Goal: Information Seeking & Learning: Learn about a topic

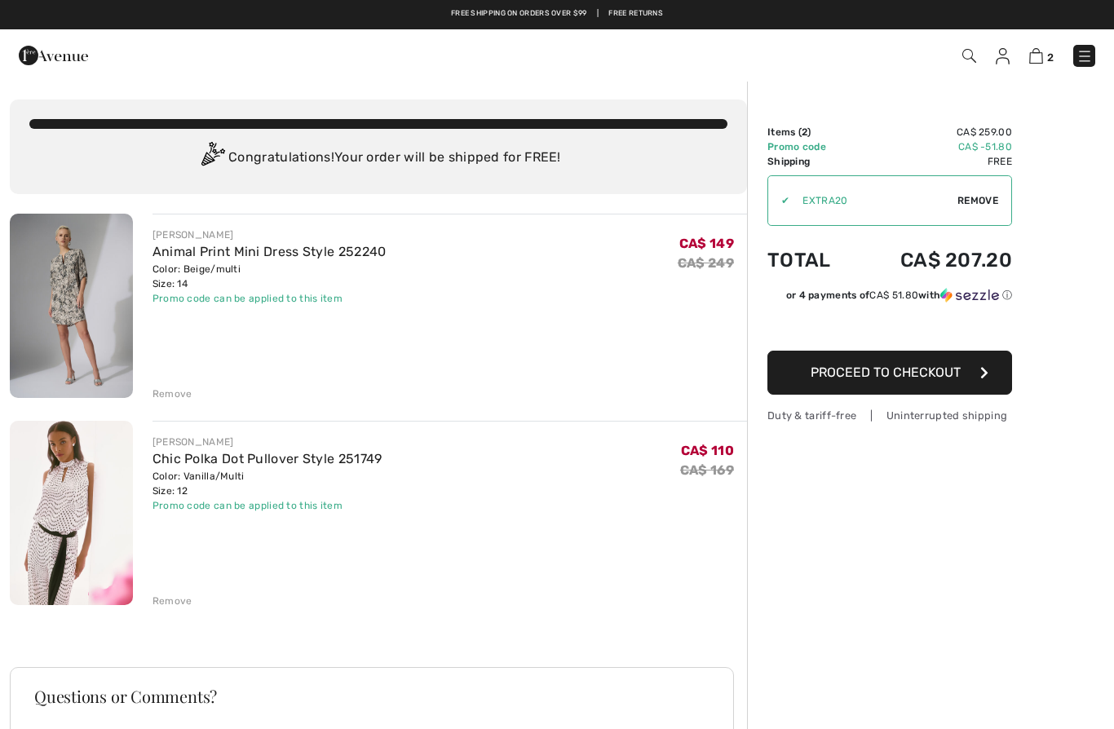
click at [1008, 63] on img at bounding box center [1003, 56] width 14 height 16
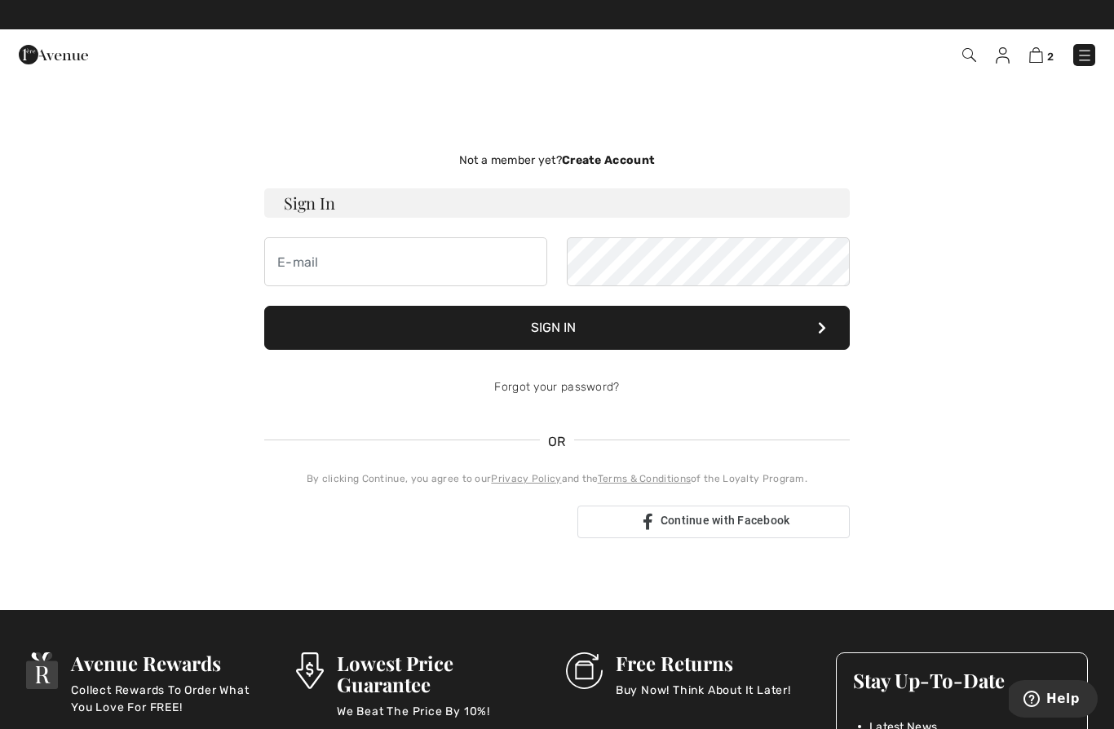
click at [1041, 60] on img at bounding box center [1036, 54] width 14 height 15
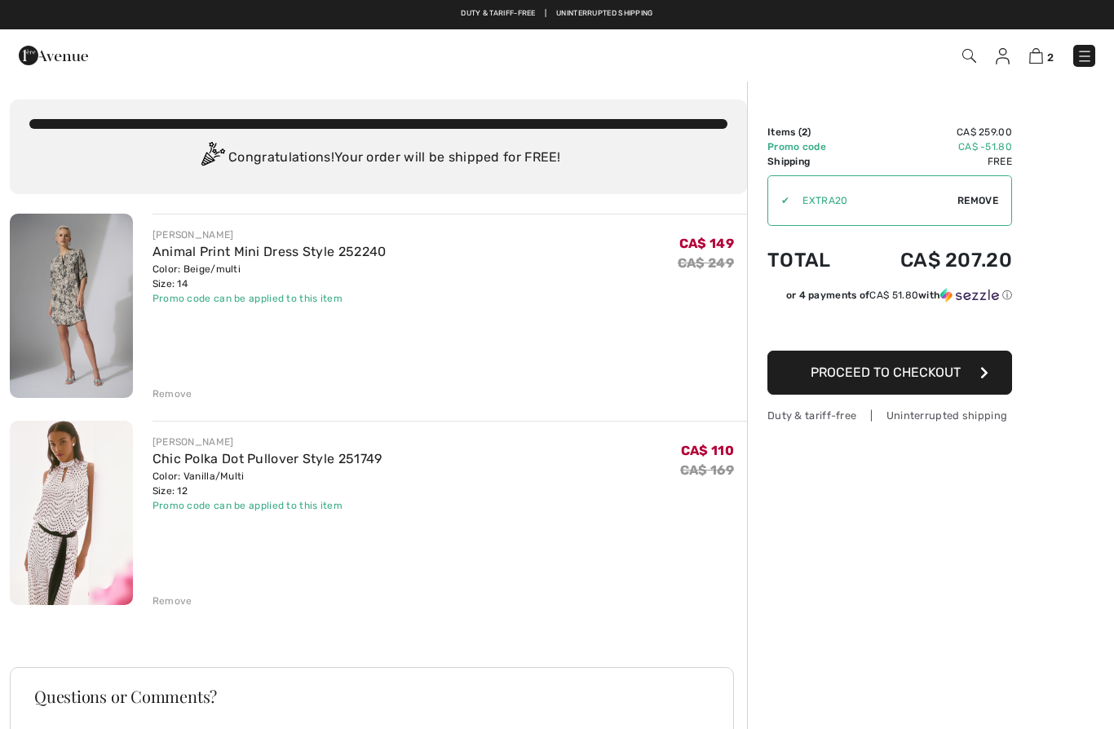
click at [1006, 60] on img at bounding box center [1003, 56] width 14 height 16
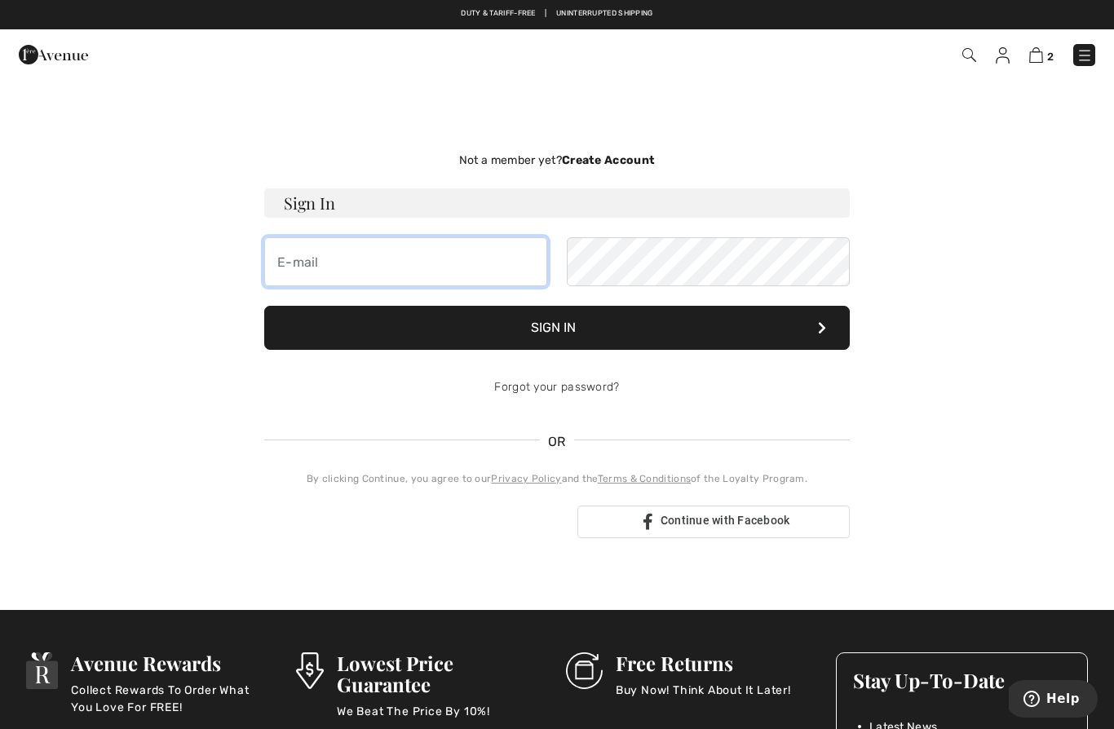
click at [432, 268] on input "email" at bounding box center [405, 261] width 283 height 49
type input "dumanon@icloud.com"
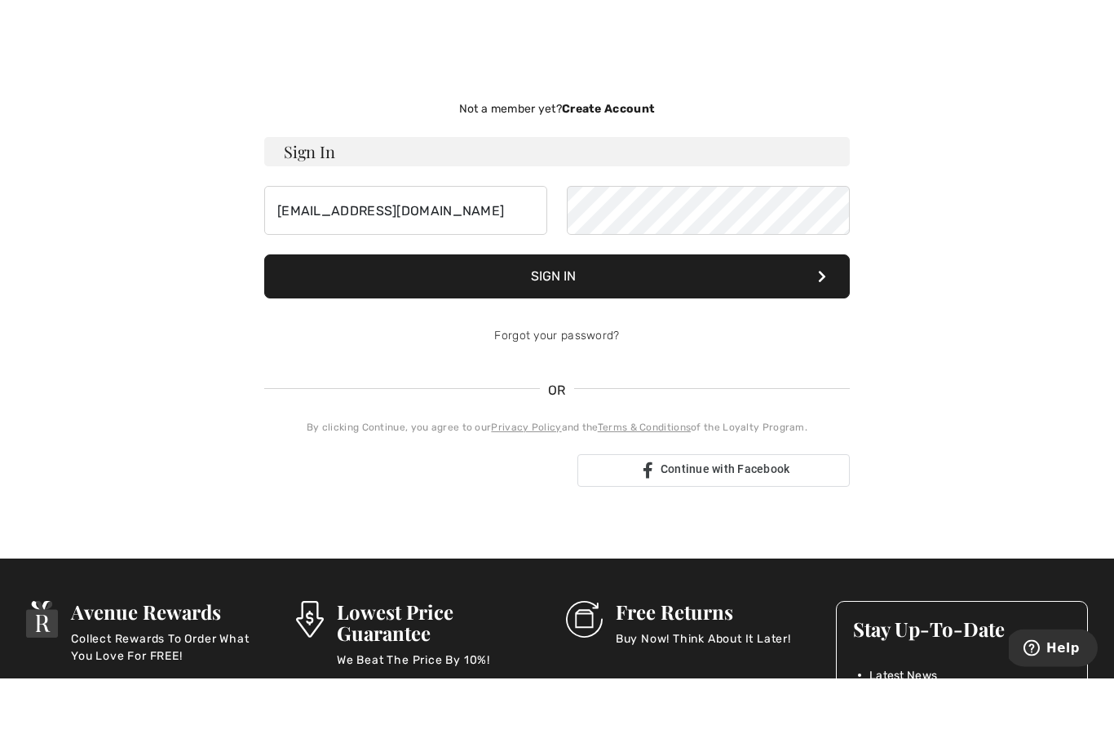
click at [626, 306] on button "Sign In" at bounding box center [557, 328] width 586 height 44
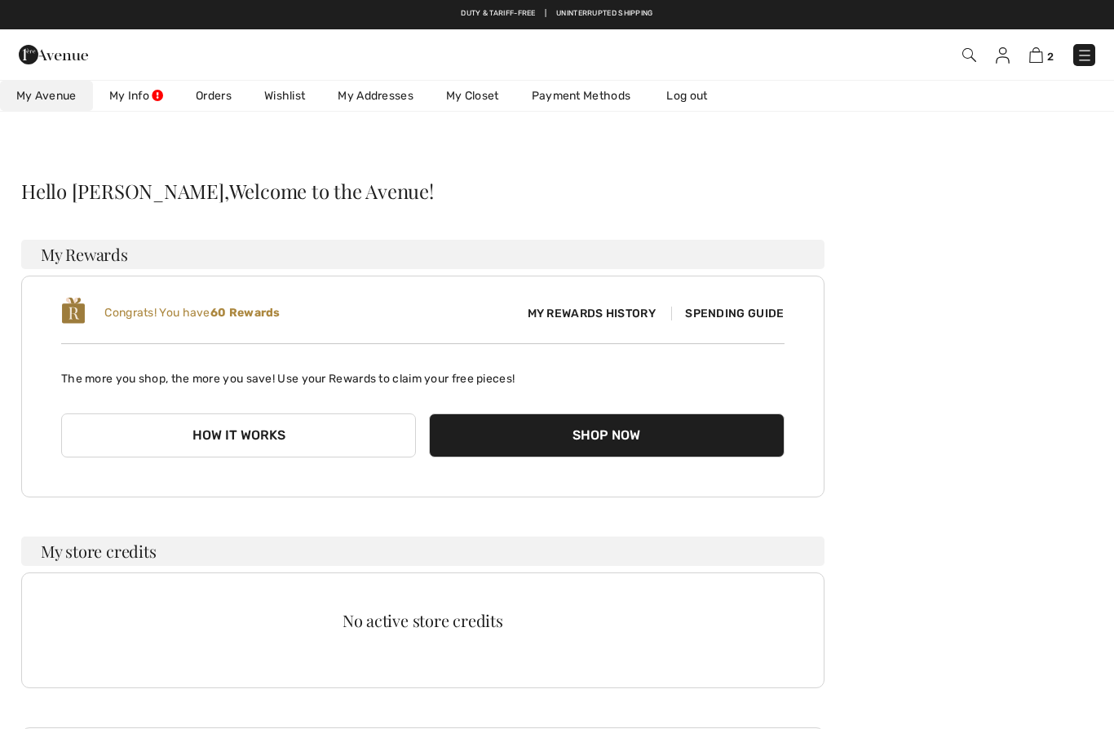
click at [115, 325] on div "Congrats! You have 60 Rewards" at bounding box center [241, 313] width 361 height 34
click at [83, 302] on img at bounding box center [73, 310] width 24 height 29
click at [602, 314] on span "My Rewards History" at bounding box center [592, 313] width 154 height 17
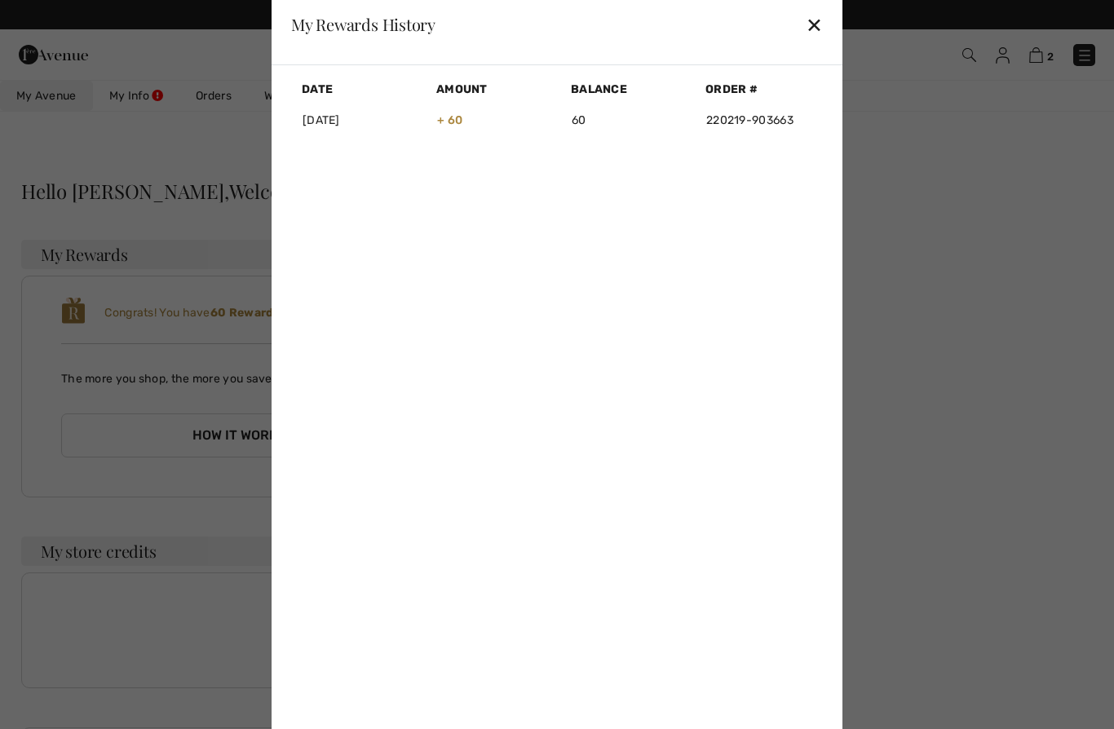
click at [814, 29] on div "✕" at bounding box center [814, 24] width 17 height 34
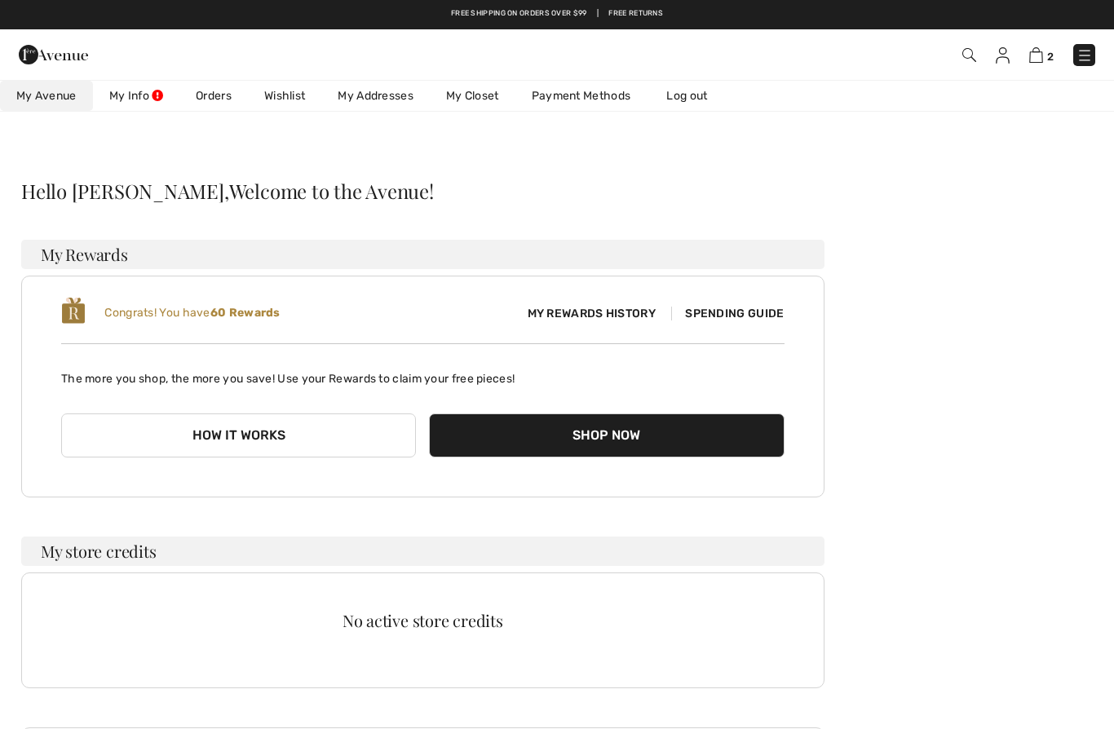
click at [1042, 54] on img at bounding box center [1036, 54] width 14 height 15
click at [1036, 63] on img at bounding box center [1036, 54] width 14 height 15
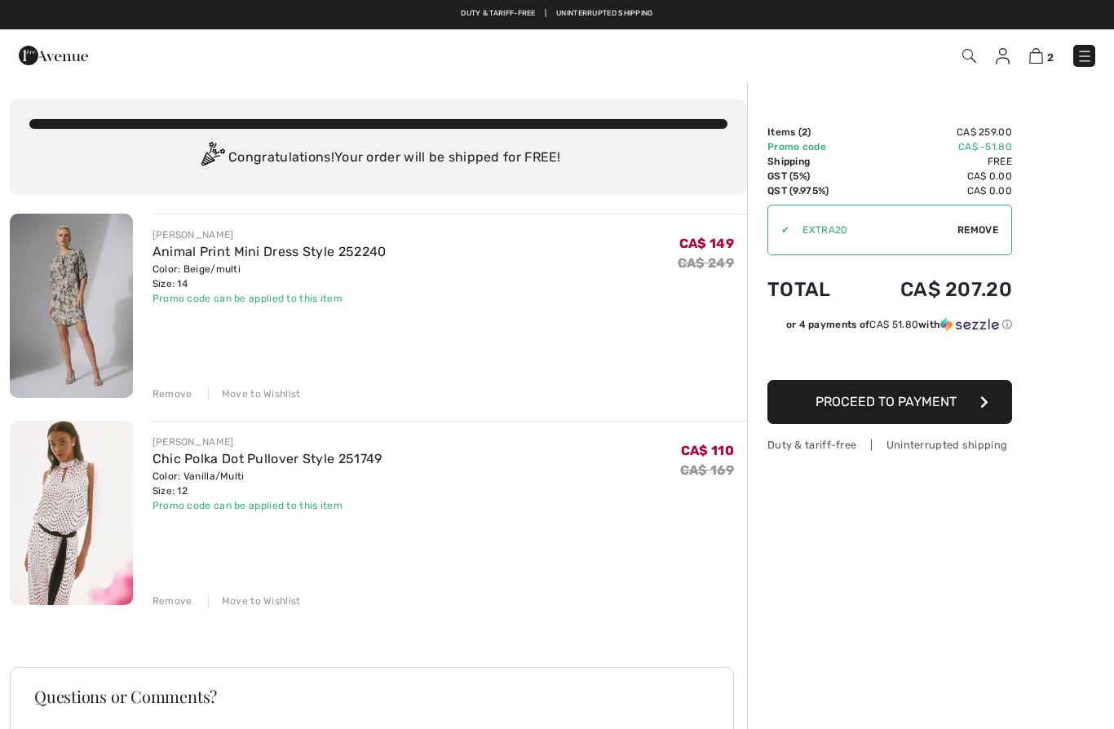
click at [66, 329] on img at bounding box center [71, 306] width 123 height 184
click at [64, 335] on img at bounding box center [71, 306] width 123 height 184
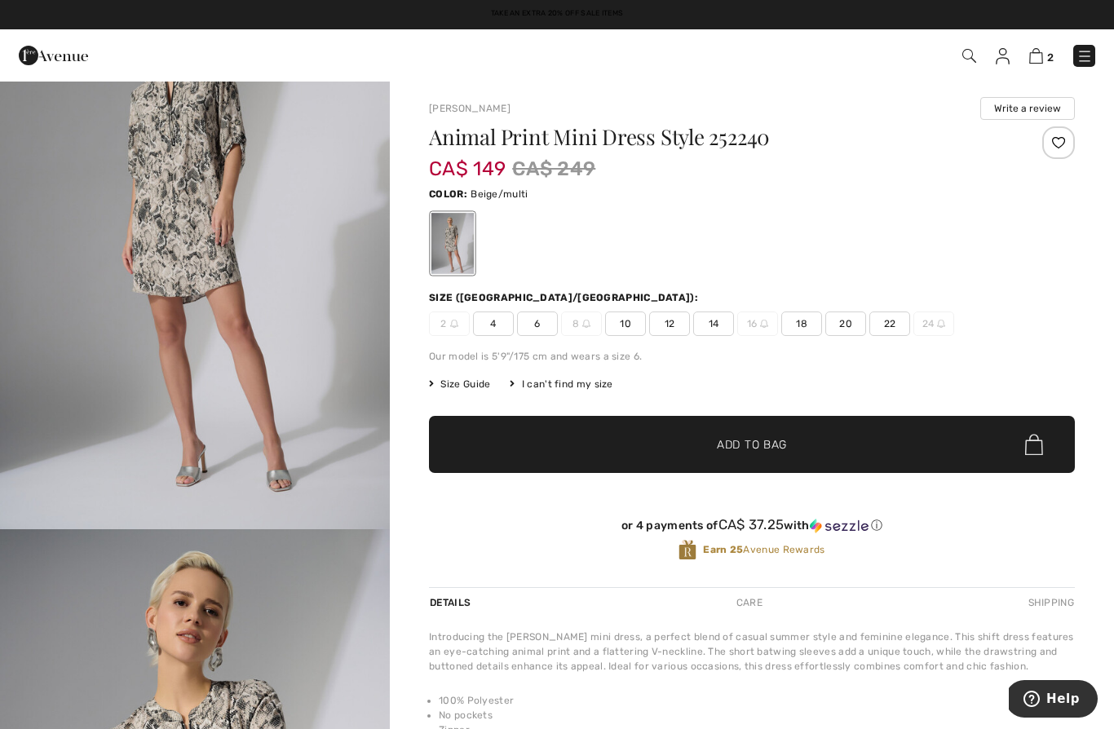
scroll to position [93, 0]
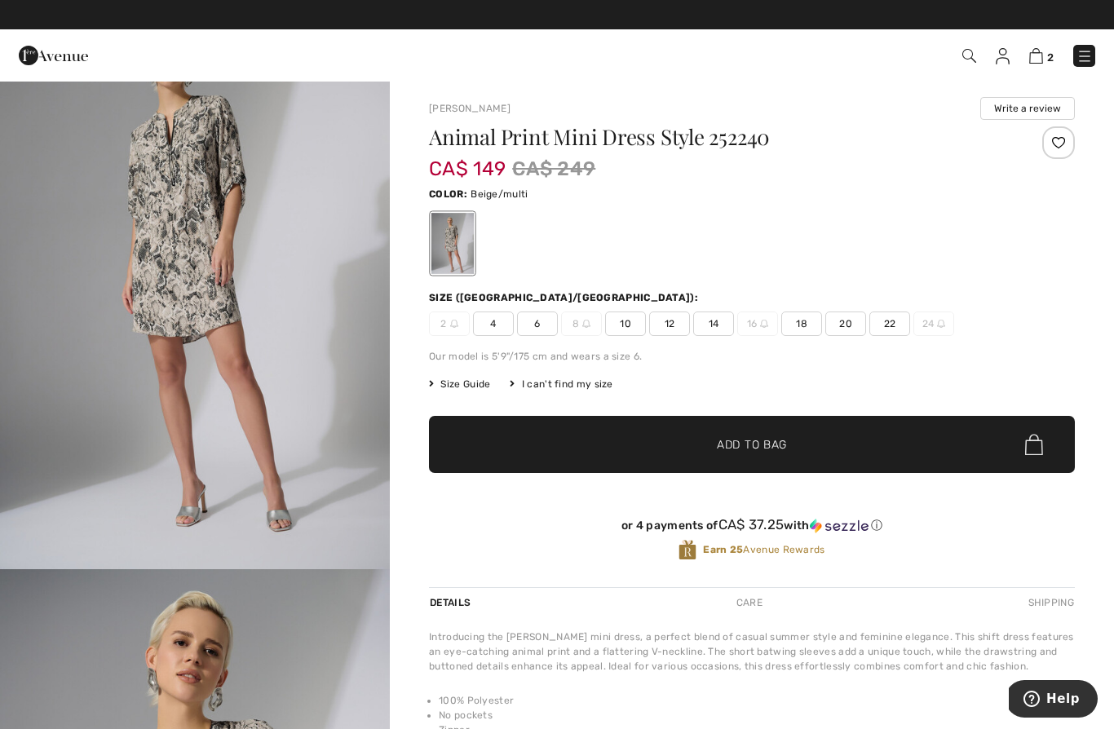
click at [1042, 54] on img at bounding box center [1036, 55] width 14 height 15
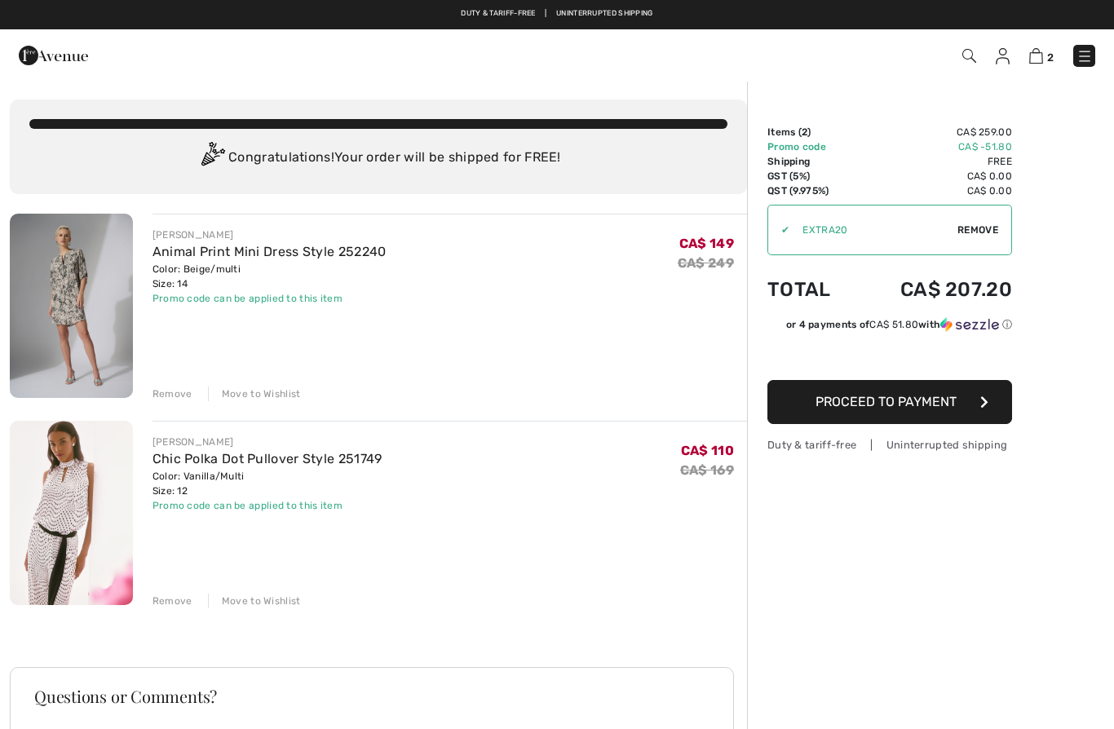
click at [975, 408] on button "Proceed to Payment" at bounding box center [889, 402] width 245 height 44
click at [994, 405] on button "Proceed to Payment" at bounding box center [889, 402] width 245 height 44
click at [971, 408] on button "Proceed to Payment" at bounding box center [889, 402] width 245 height 44
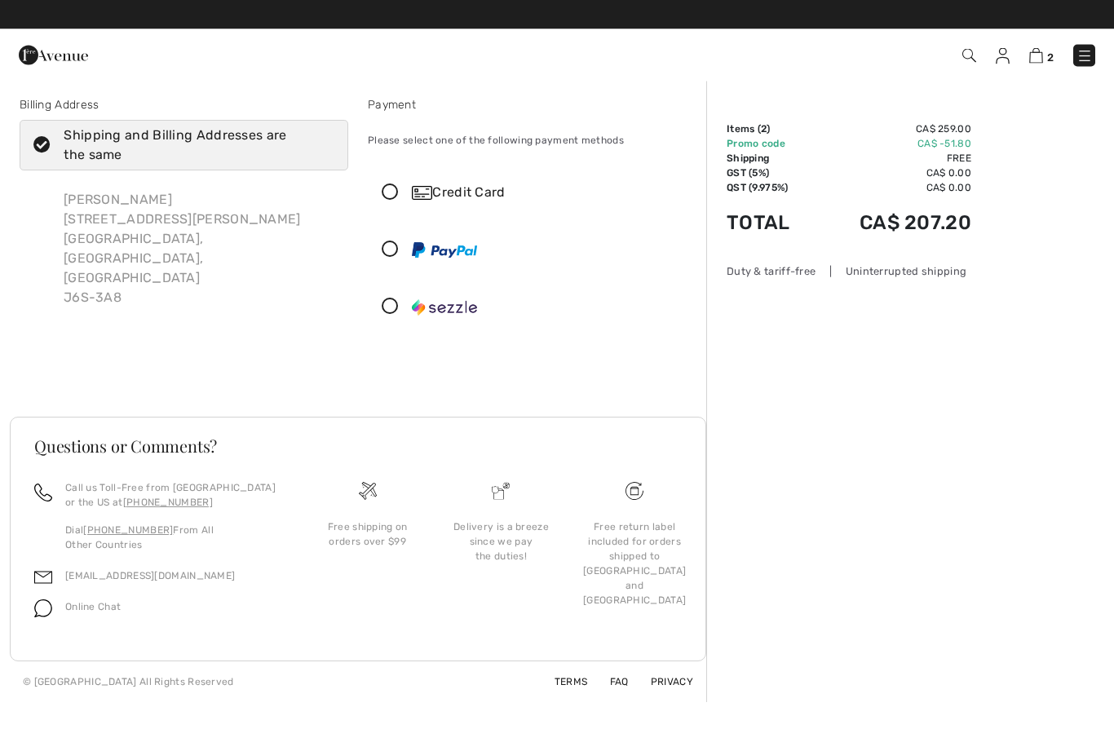
scroll to position [3, 0]
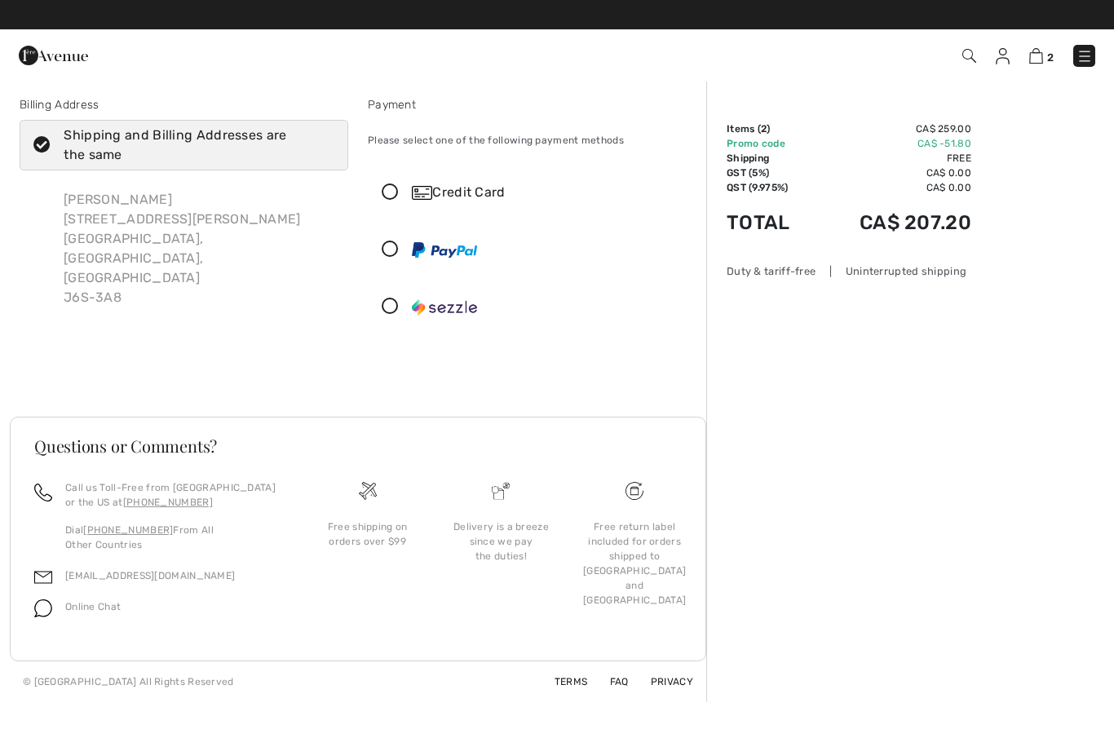
click at [389, 250] on icon at bounding box center [390, 249] width 43 height 17
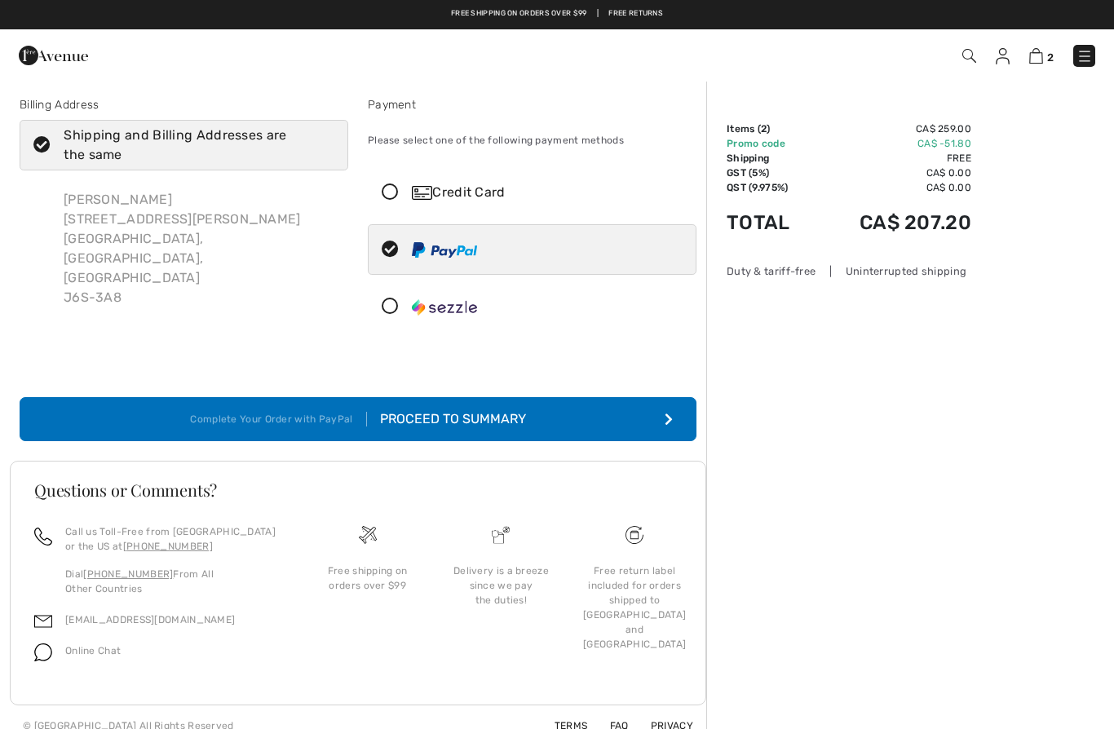
scroll to position [0, 0]
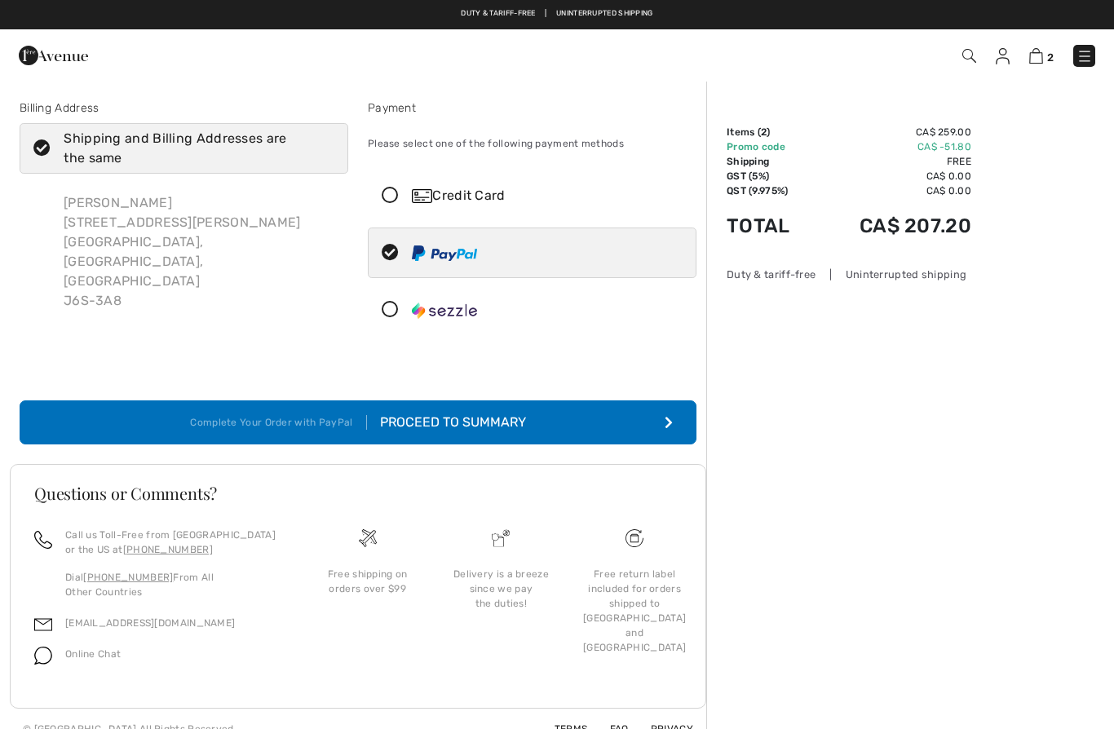
click at [1084, 63] on img at bounding box center [1085, 56] width 16 height 16
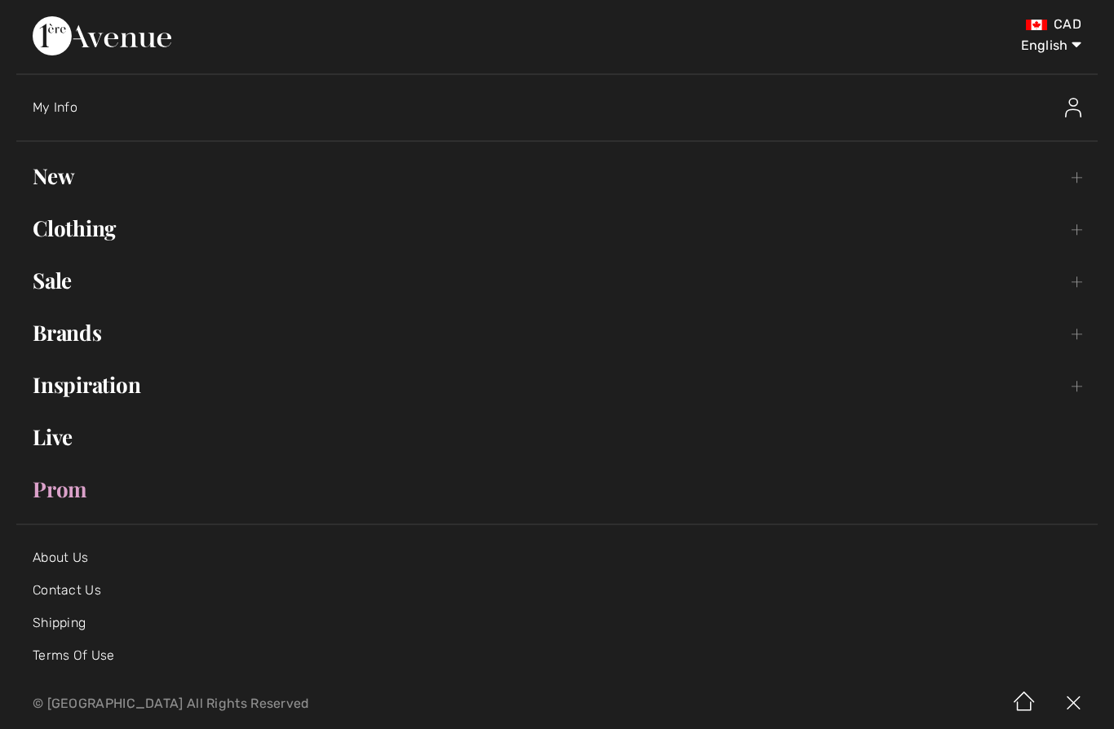
click at [1070, 44] on select "English Français" at bounding box center [1039, 42] width 85 height 49
select select "https://www.1ereavenue.com/fr/checkout/"
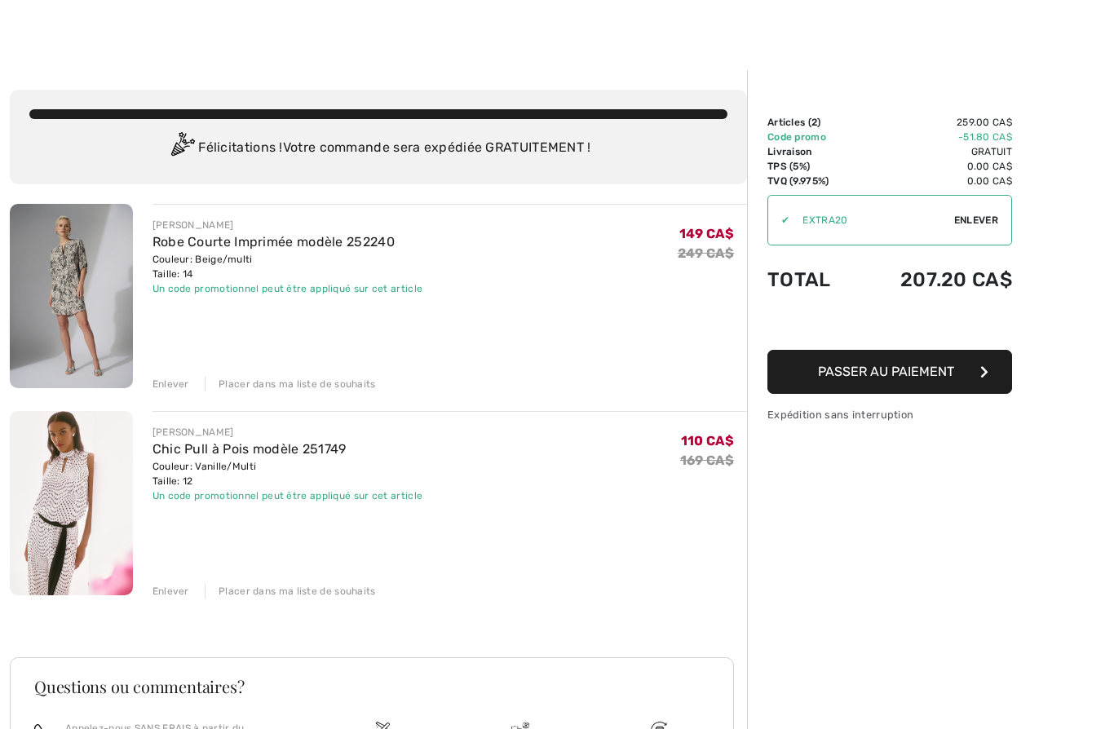
scroll to position [11, 0]
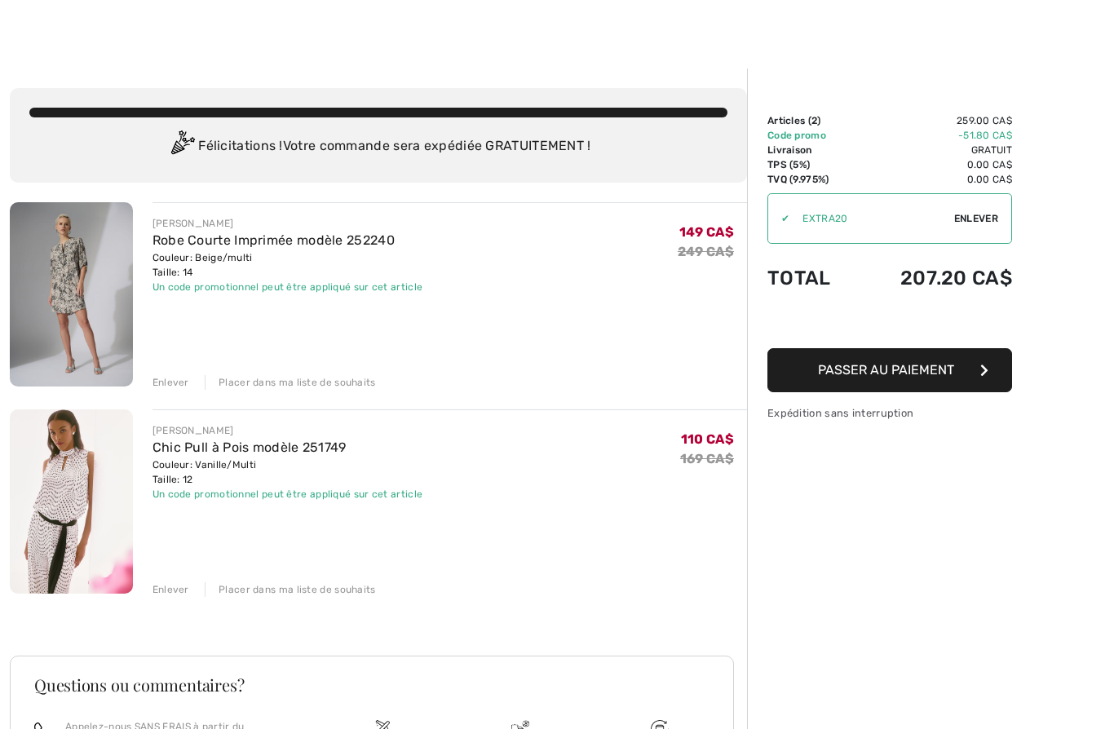
click at [62, 312] on img at bounding box center [71, 294] width 123 height 184
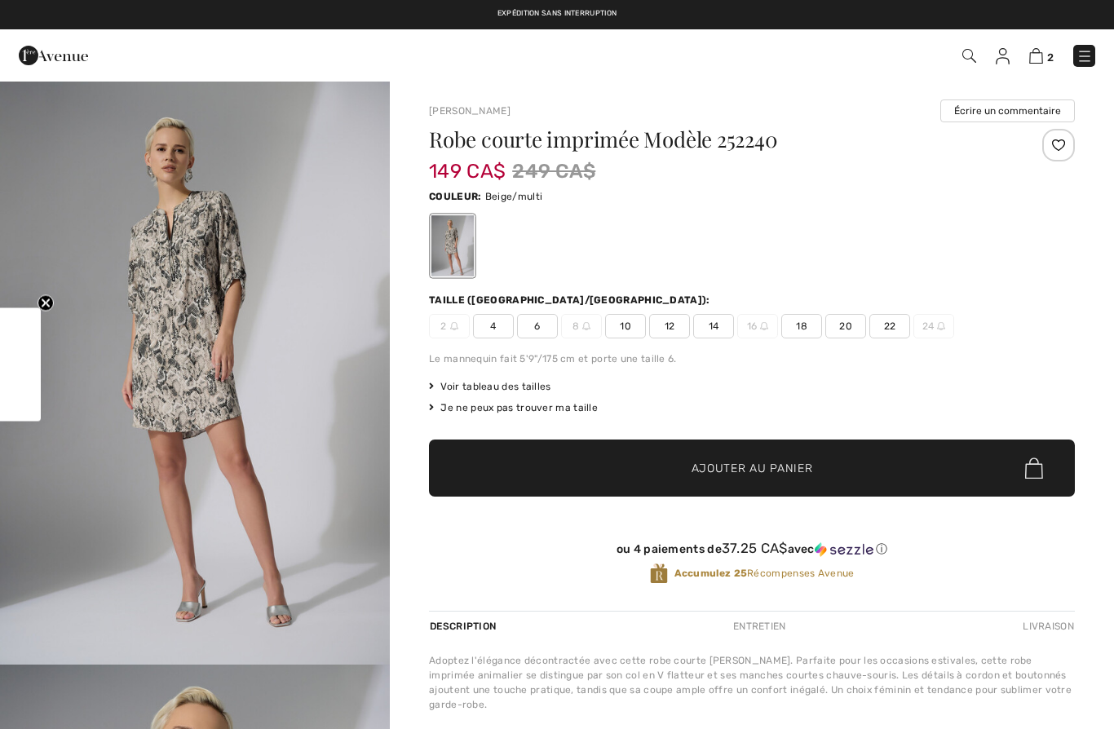
checkbox input "true"
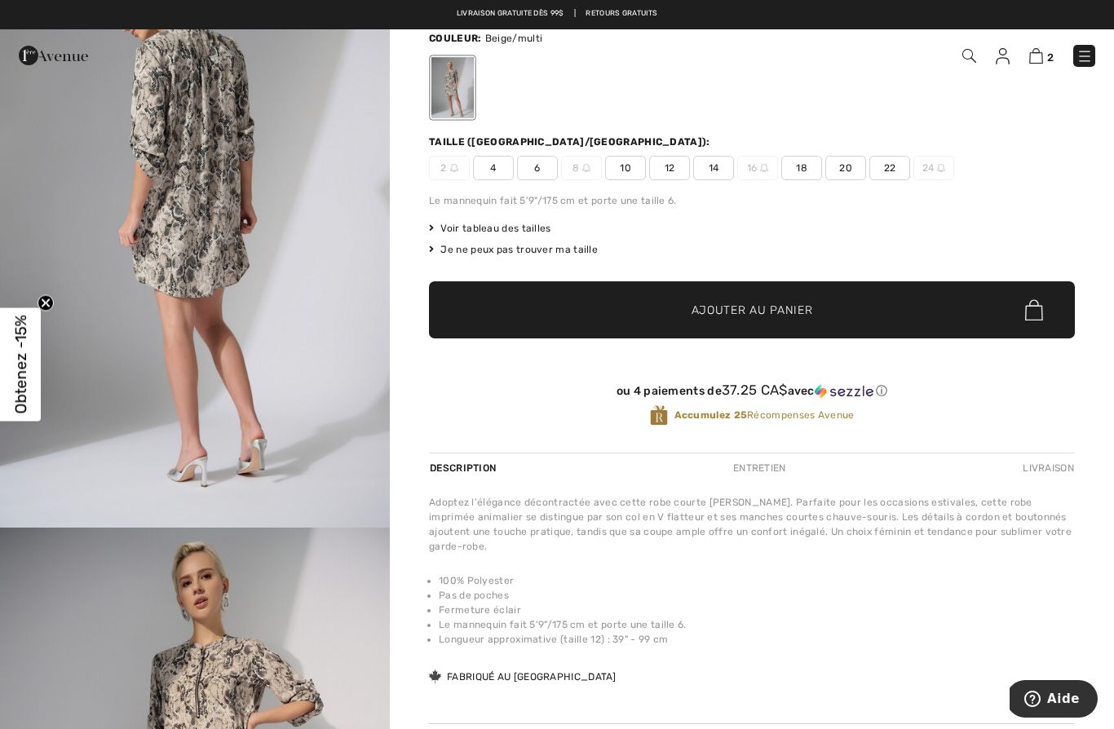
scroll to position [1149, 0]
click at [148, 527] on img "3 / 4" at bounding box center [195, 234] width 390 height 585
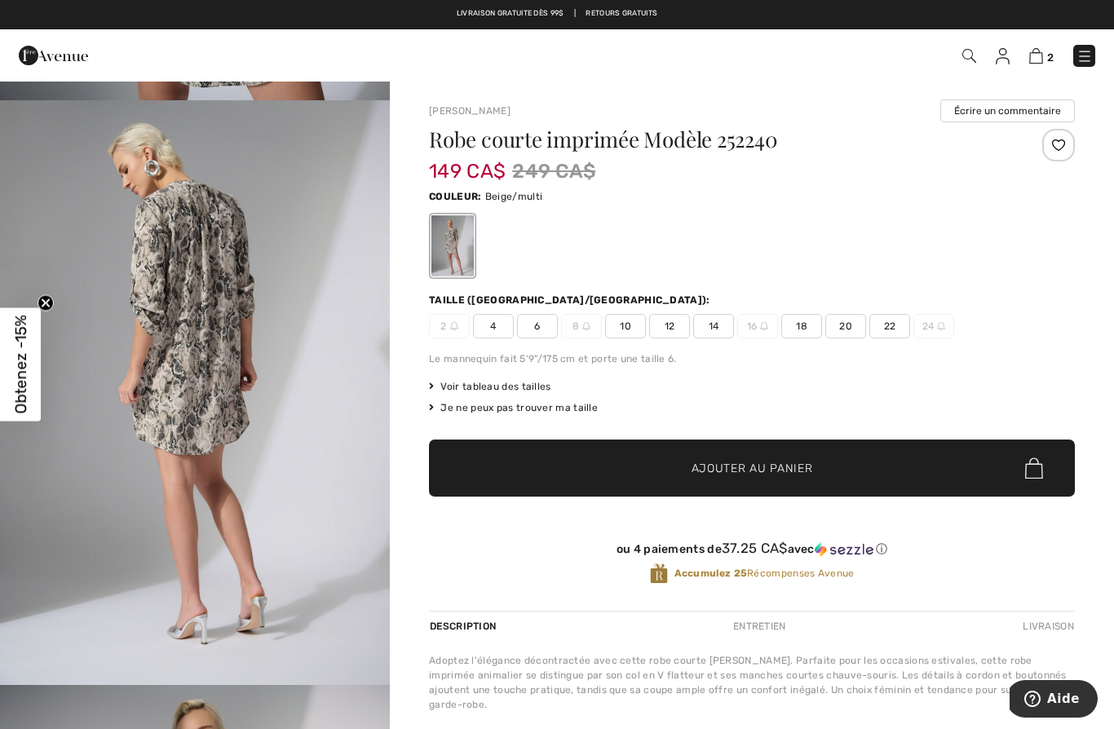
click at [1043, 55] on img at bounding box center [1036, 55] width 14 height 15
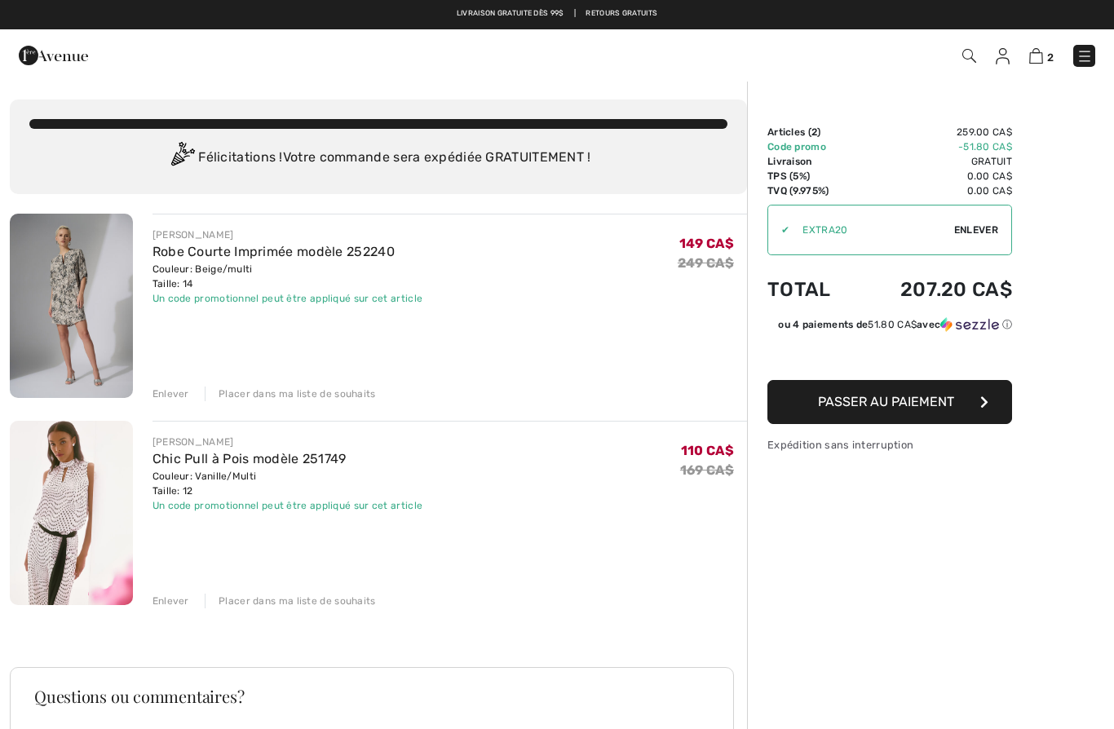
click at [55, 507] on img at bounding box center [71, 513] width 123 height 184
click at [65, 528] on img at bounding box center [71, 513] width 123 height 184
click at [169, 463] on link "Chic Pull à Pois modèle 251749" at bounding box center [250, 458] width 194 height 15
click at [178, 465] on link "Chic Pull à Pois modèle 251749" at bounding box center [250, 458] width 194 height 15
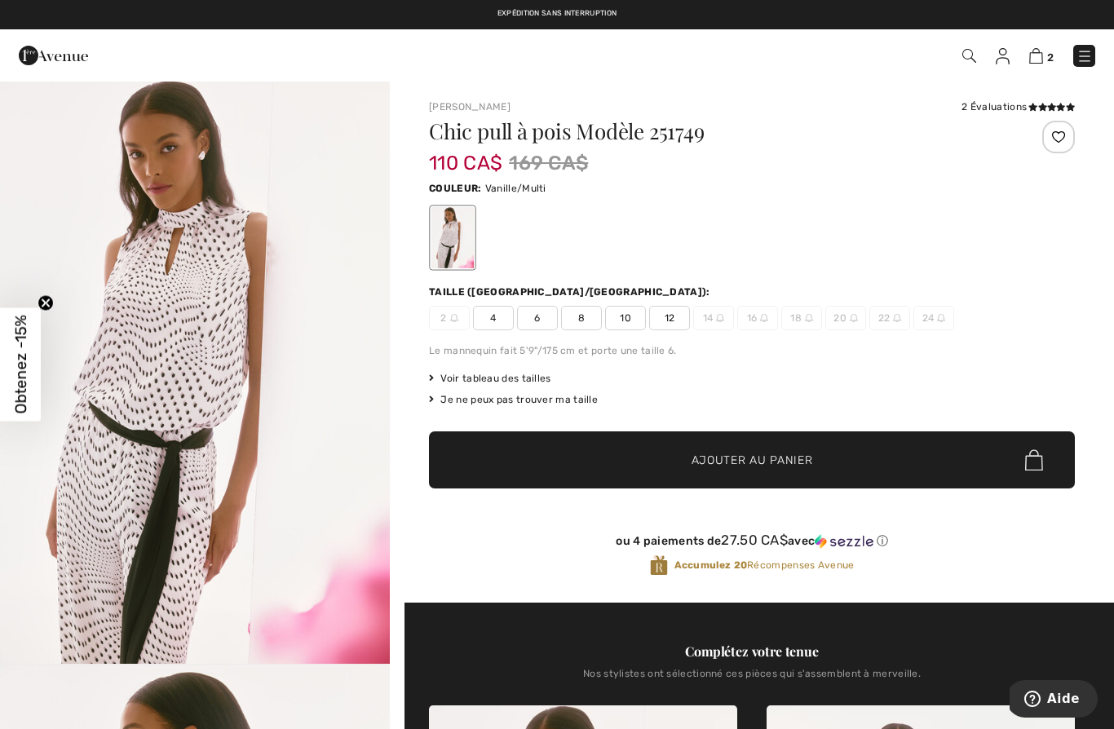
click at [101, 446] on img "1 / 5" at bounding box center [195, 372] width 390 height 584
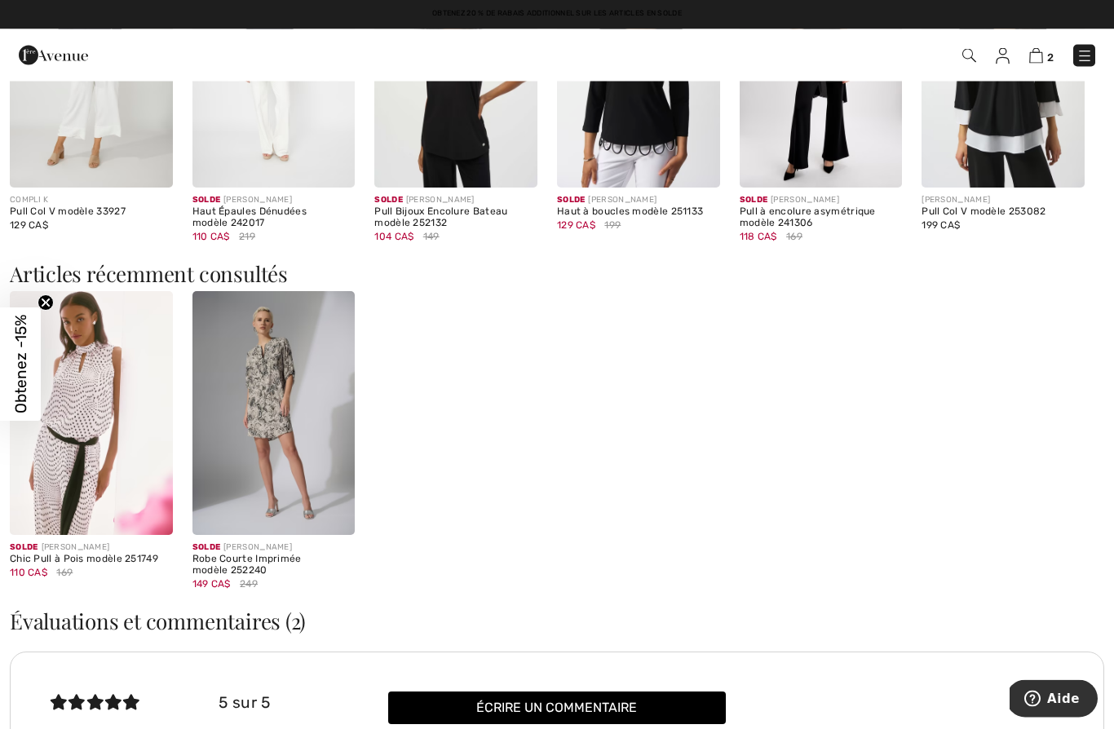
scroll to position [2065, 0]
click at [245, 459] on img at bounding box center [273, 413] width 163 height 244
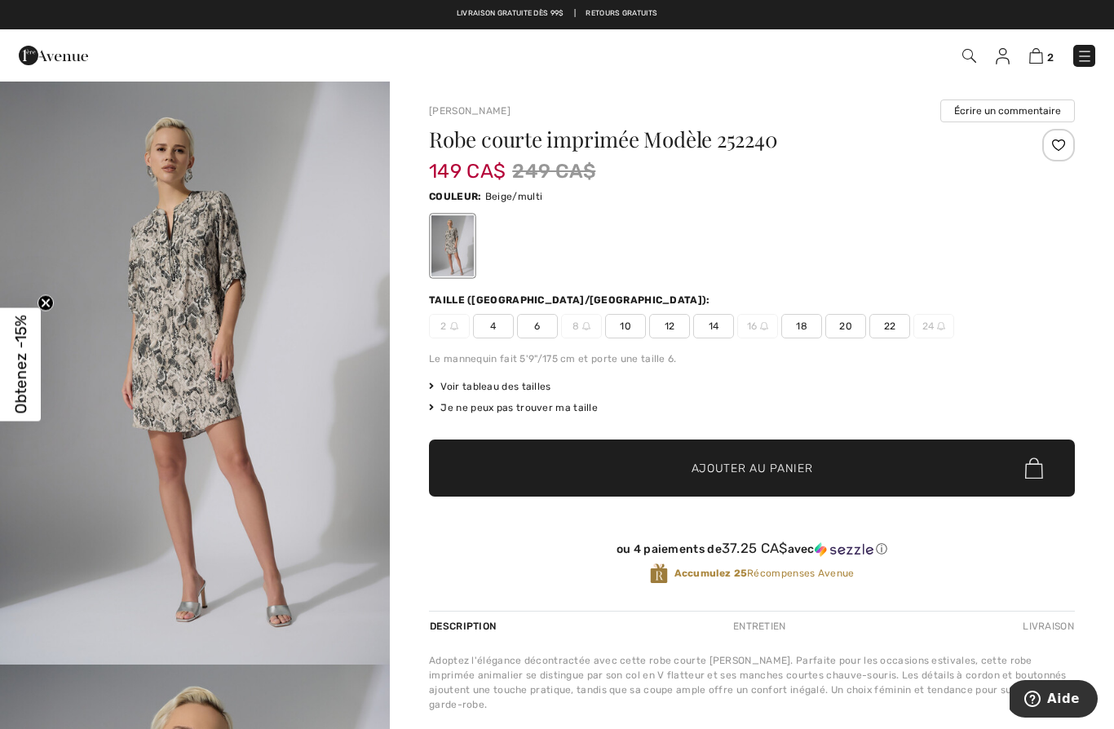
click at [166, 352] on img "1 / 4" at bounding box center [195, 372] width 390 height 585
click at [54, 46] on img at bounding box center [53, 55] width 69 height 33
click at [58, 53] on img at bounding box center [53, 55] width 69 height 33
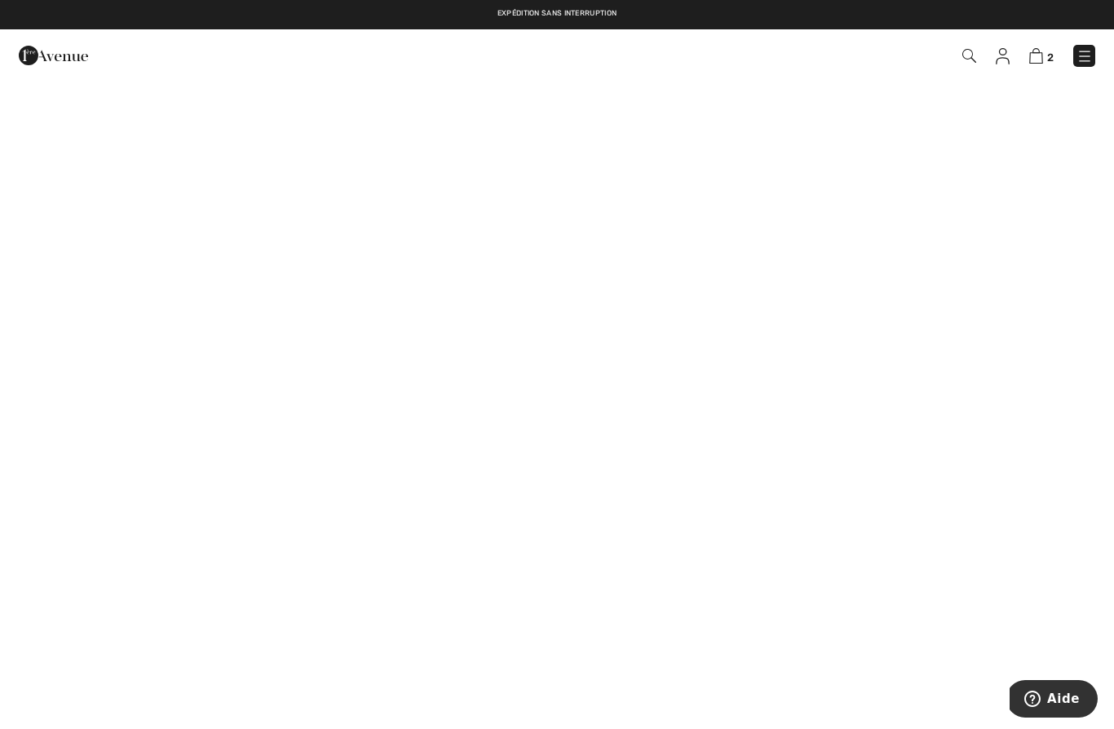
checkbox input "true"
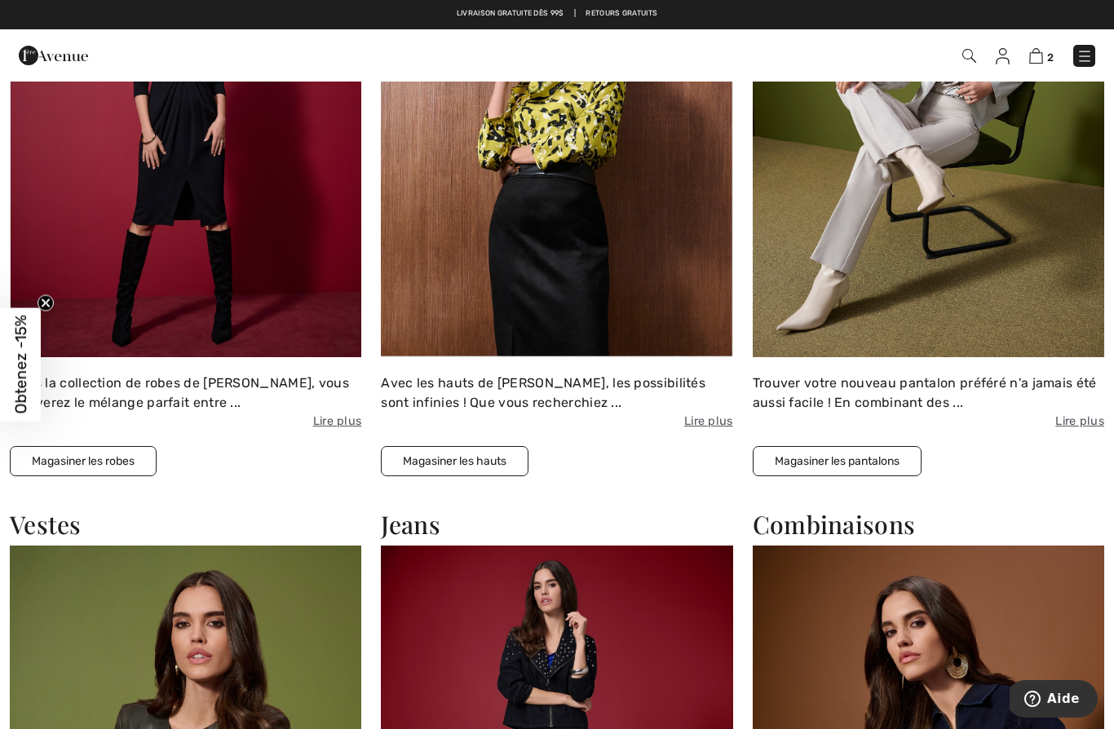
scroll to position [2839, 0]
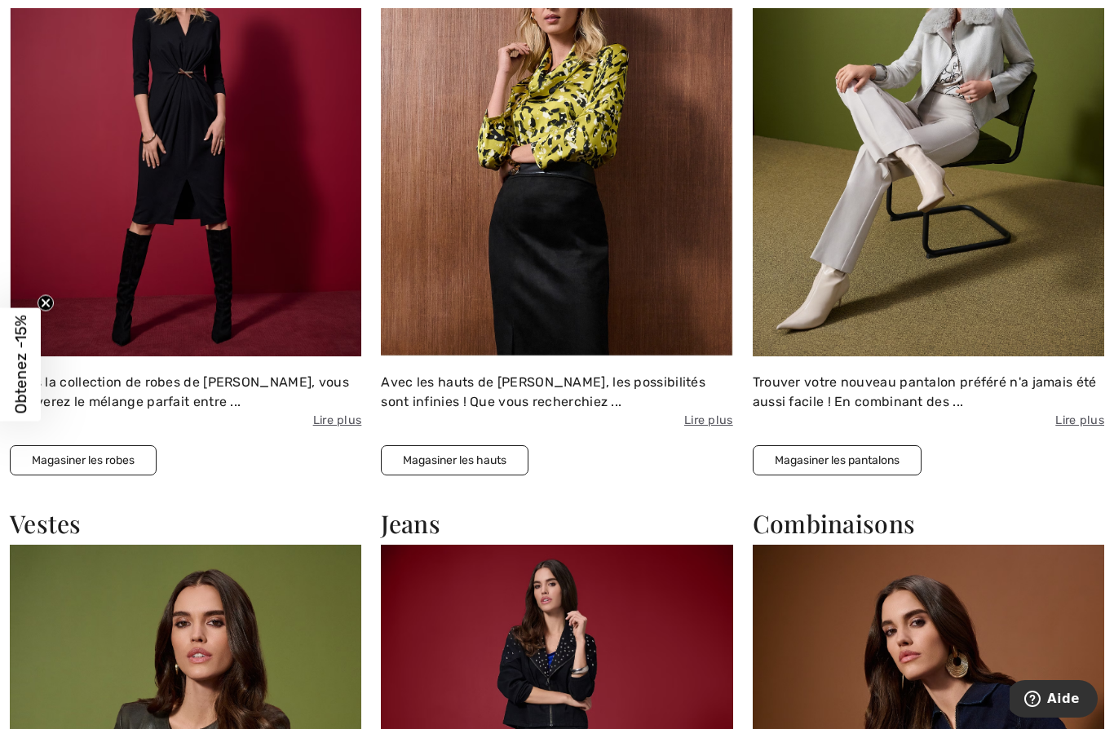
click at [117, 167] on img at bounding box center [186, 142] width 352 height 430
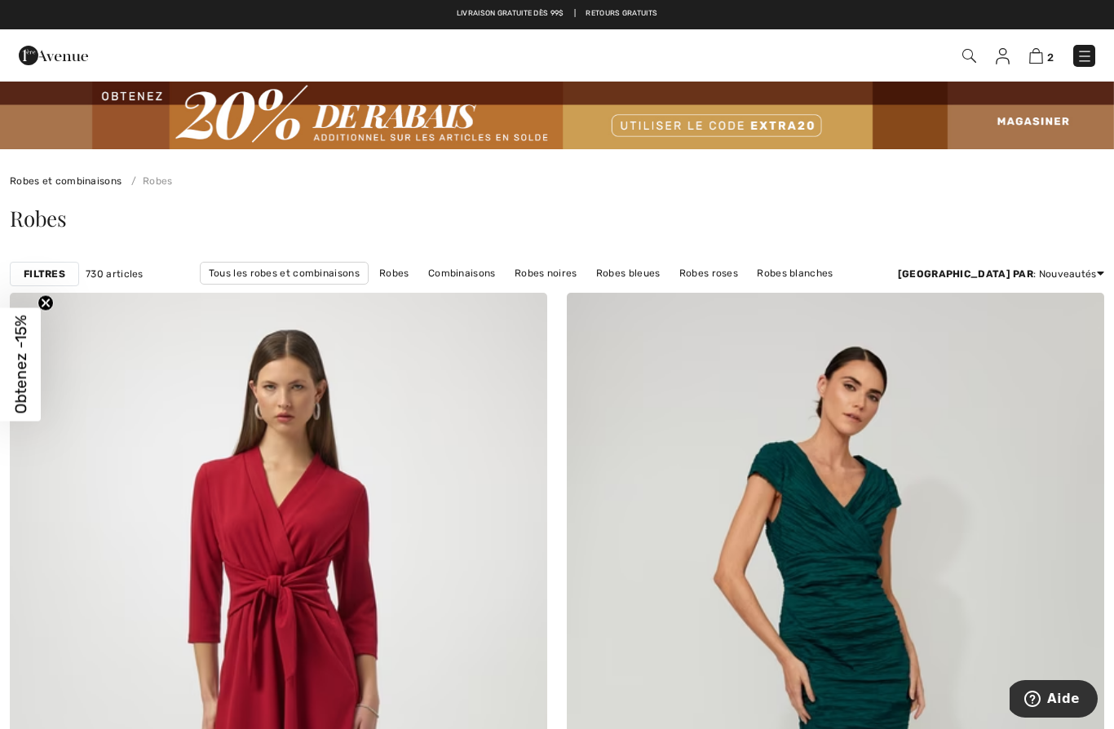
click at [69, 176] on link "Robes et combinaisons" at bounding box center [66, 180] width 112 height 11
click at [157, 185] on link "Robes" at bounding box center [149, 180] width 48 height 11
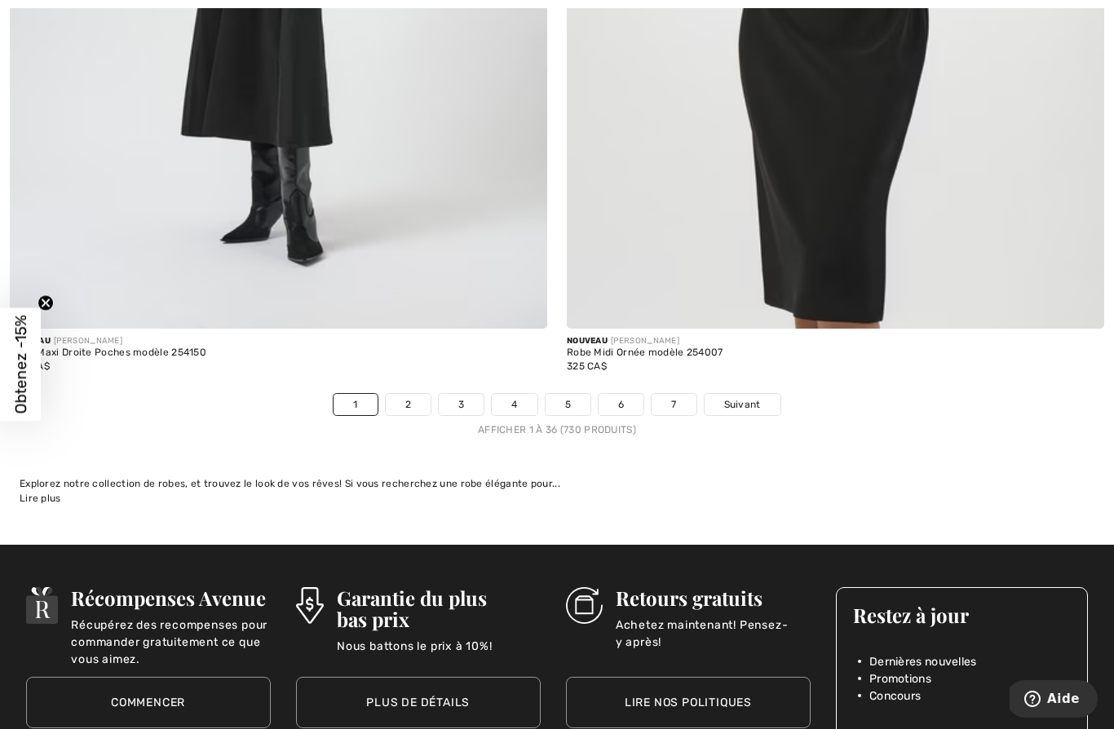
scroll to position [15952, 0]
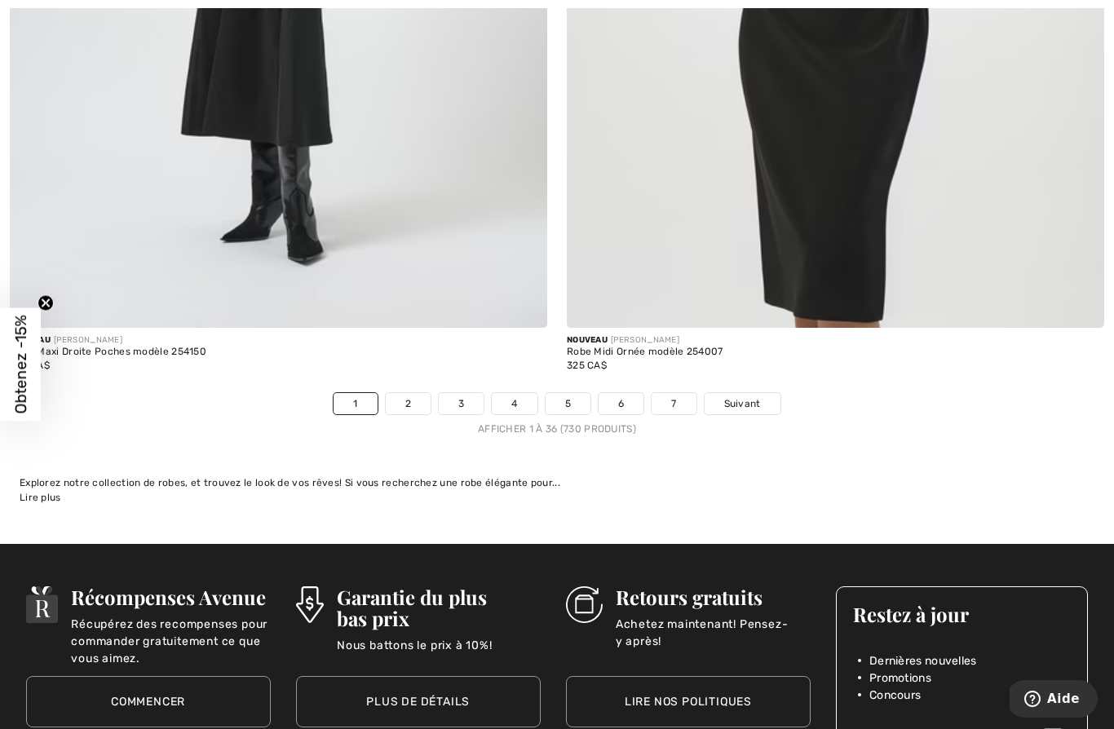
click at [414, 393] on link "2" at bounding box center [408, 403] width 45 height 21
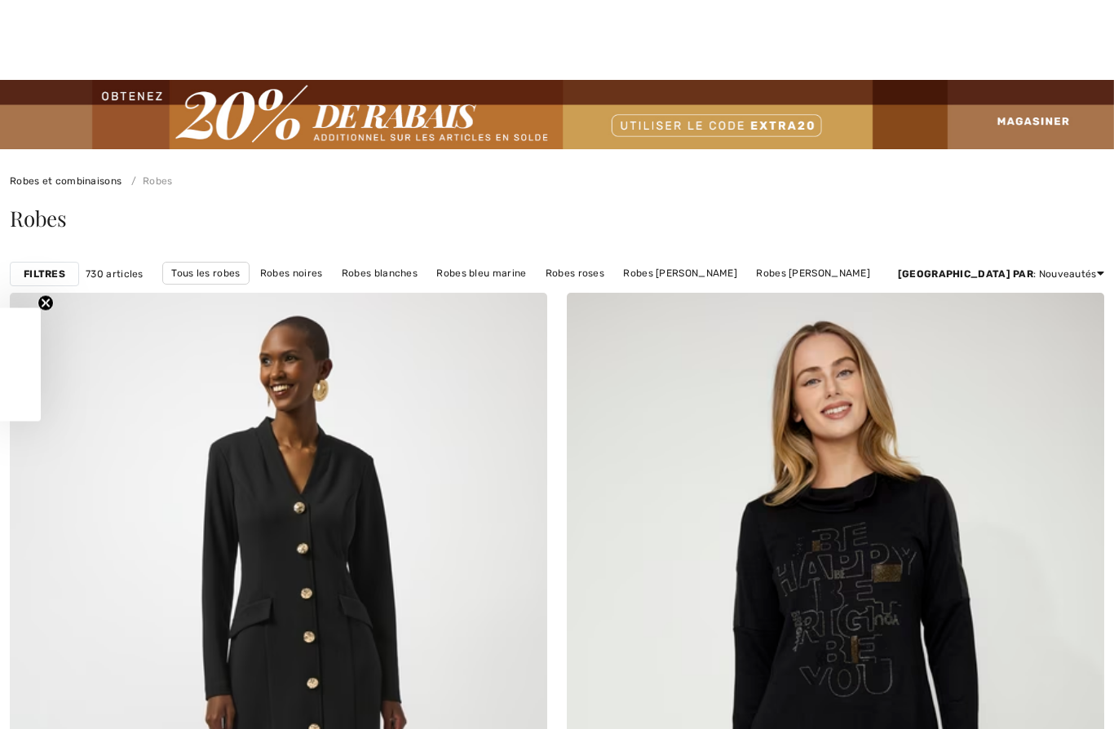
checkbox input "true"
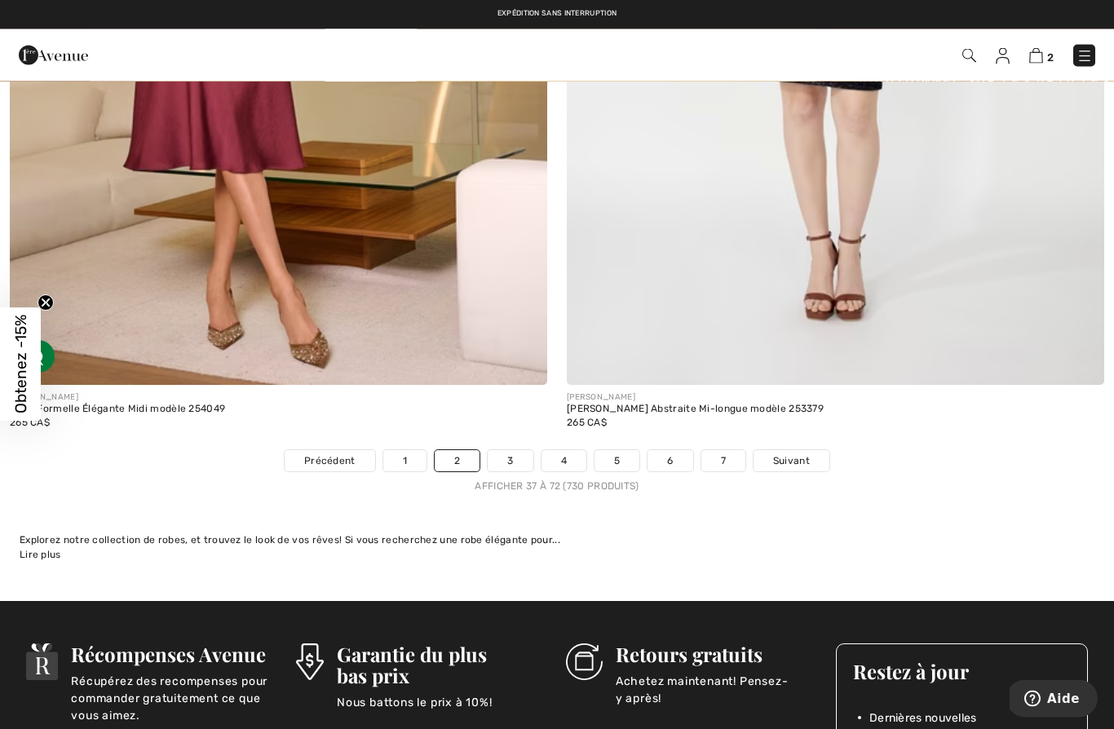
scroll to position [15895, 0]
click at [515, 456] on link "3" at bounding box center [510, 460] width 45 height 21
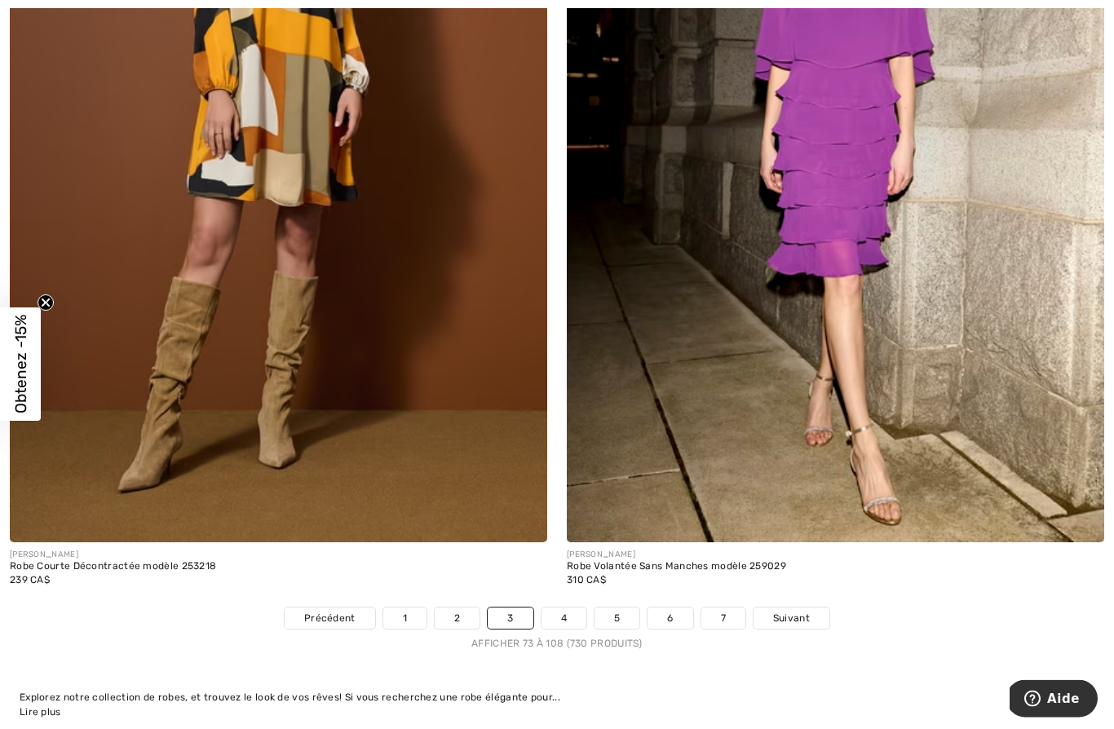
scroll to position [15739, 0]
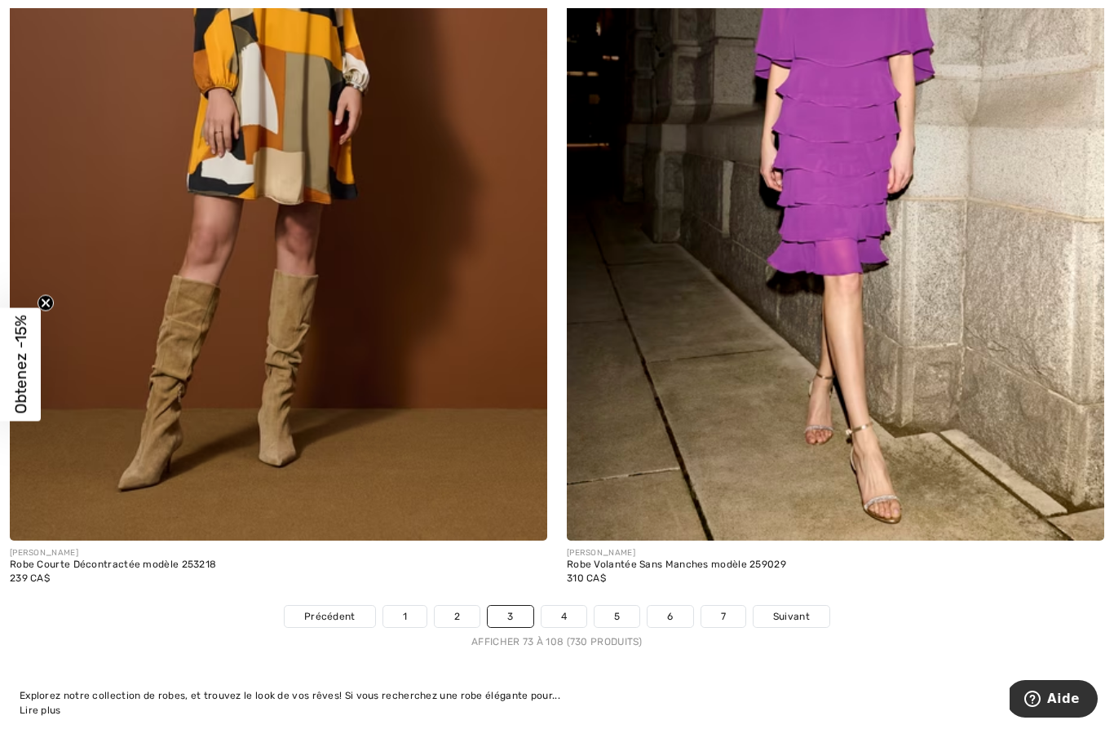
click at [570, 608] on link "4" at bounding box center [564, 616] width 45 height 21
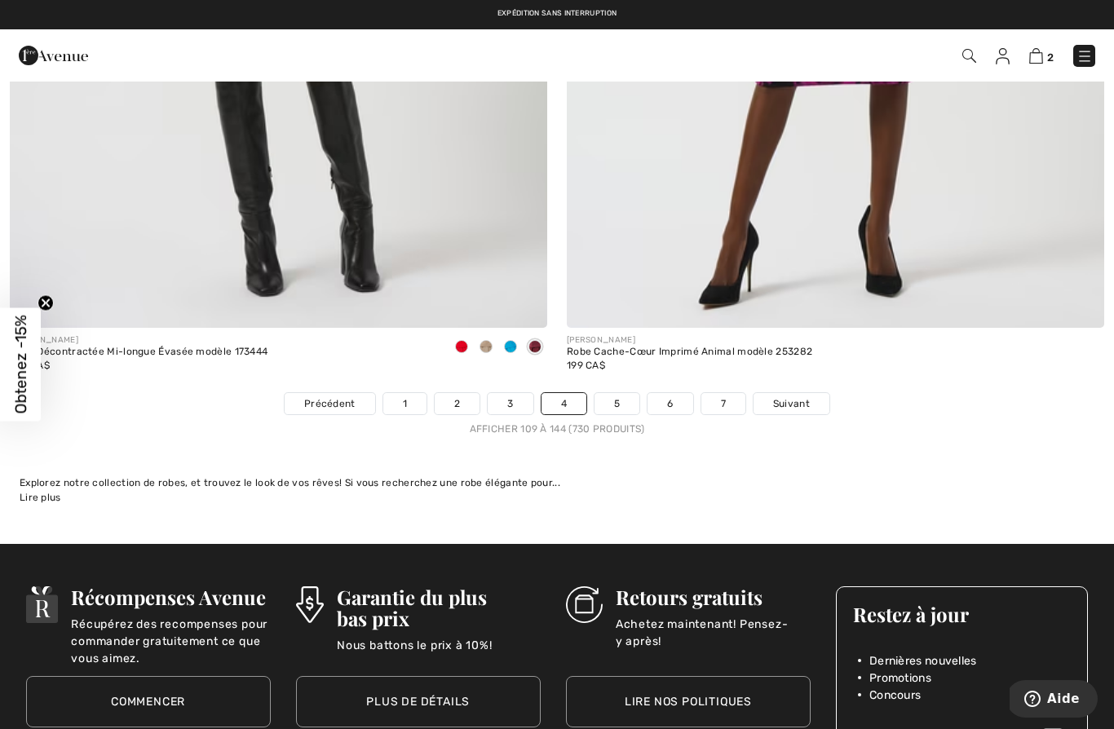
scroll to position [15951, 0]
click at [627, 396] on link "5" at bounding box center [617, 404] width 45 height 21
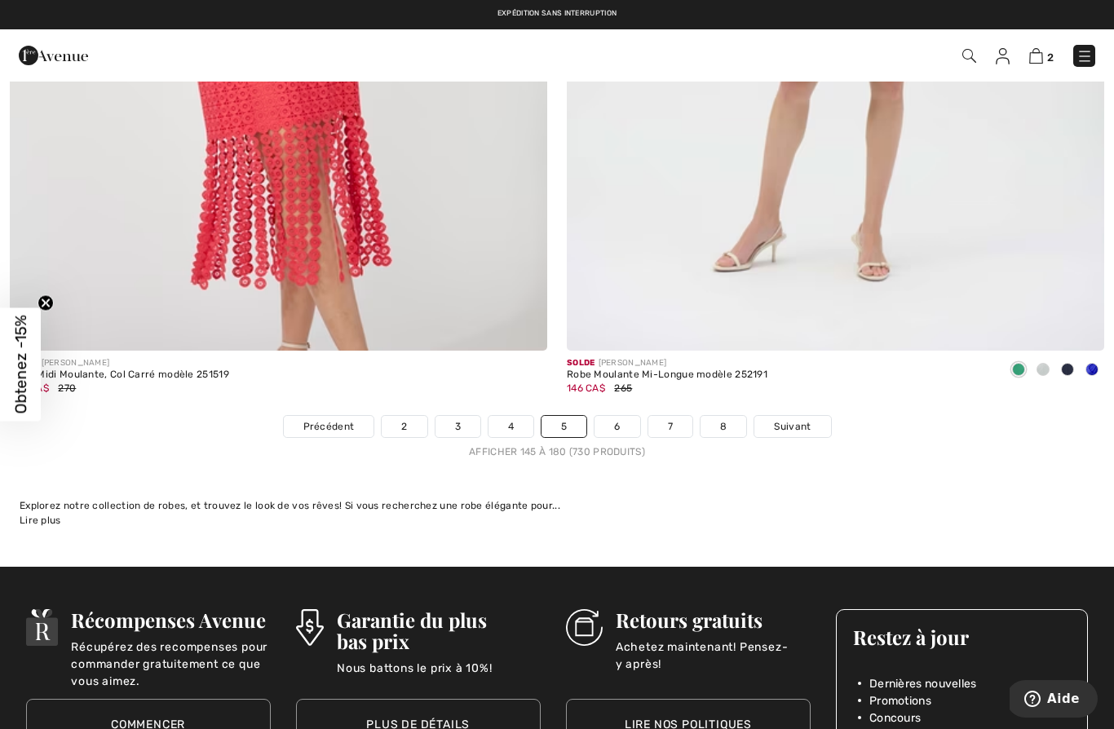
scroll to position [15931, 0]
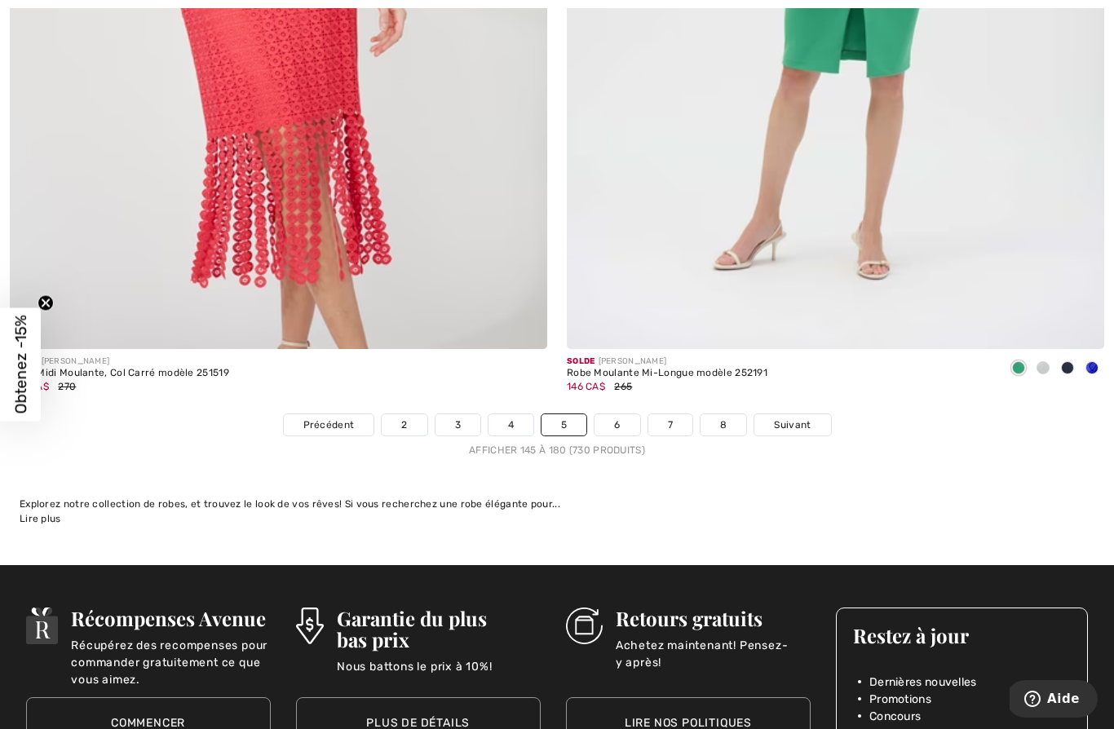
click at [627, 418] on link "6" at bounding box center [617, 424] width 45 height 21
click at [624, 418] on link "6" at bounding box center [617, 424] width 45 height 21
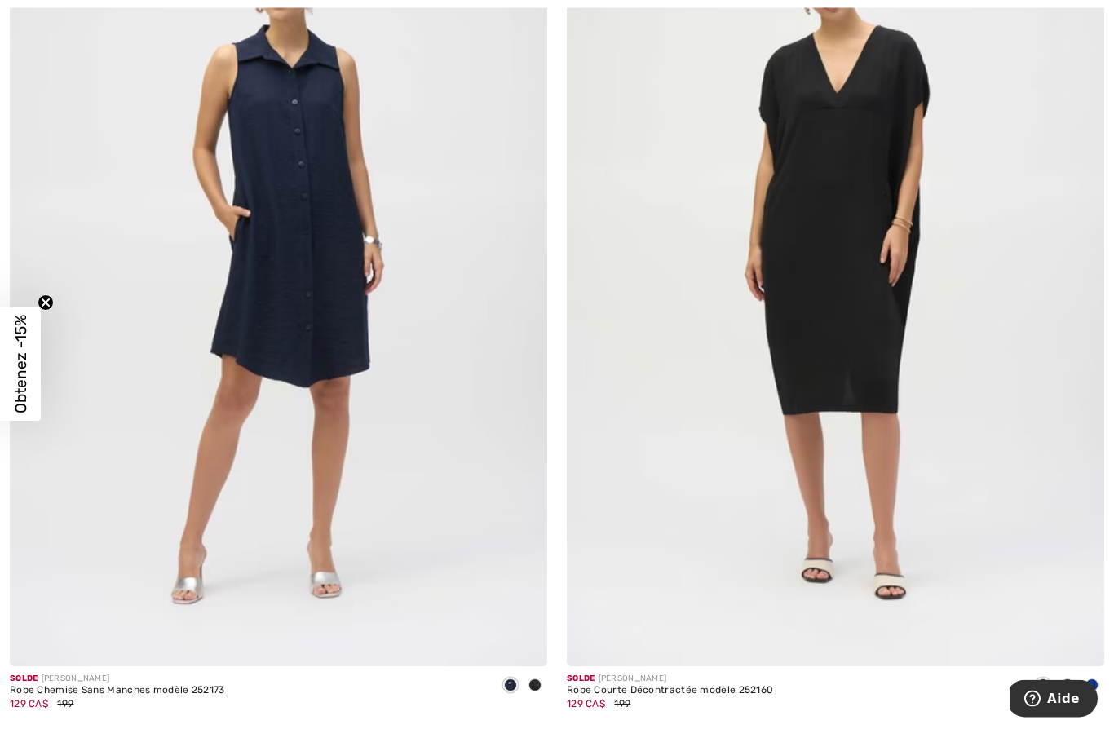
scroll to position [8437, 0]
click at [374, 360] on img at bounding box center [278, 263] width 537 height 807
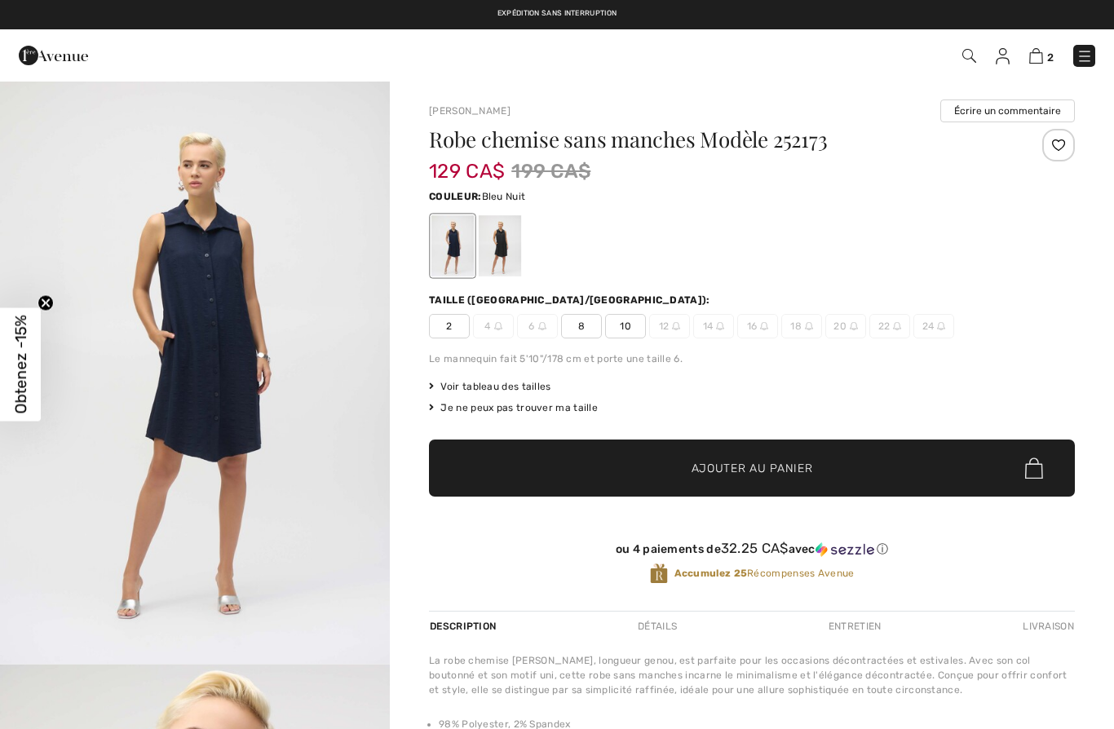
checkbox input "true"
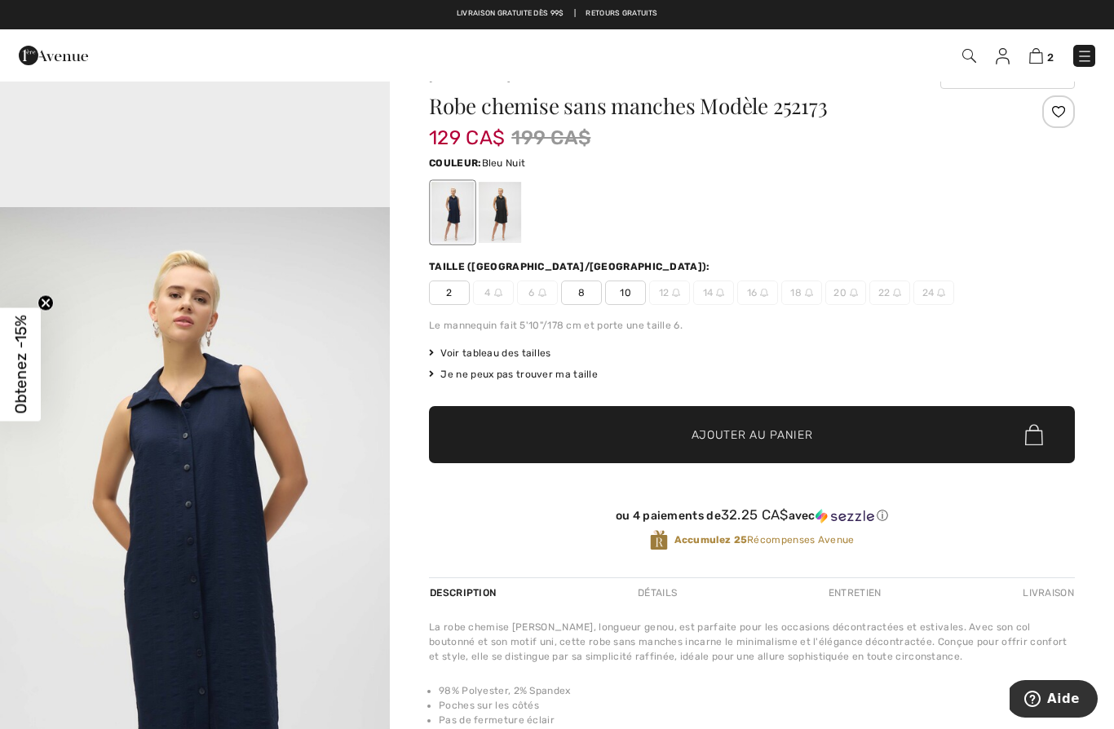
scroll to position [1567, 0]
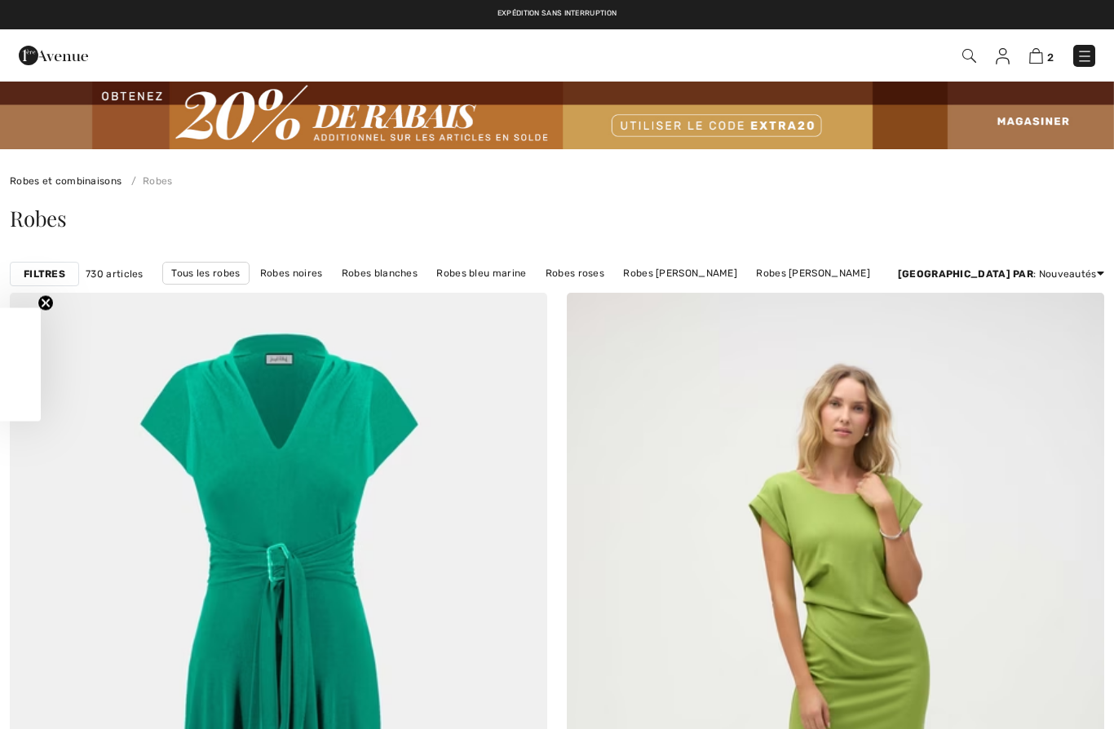
checkbox input "true"
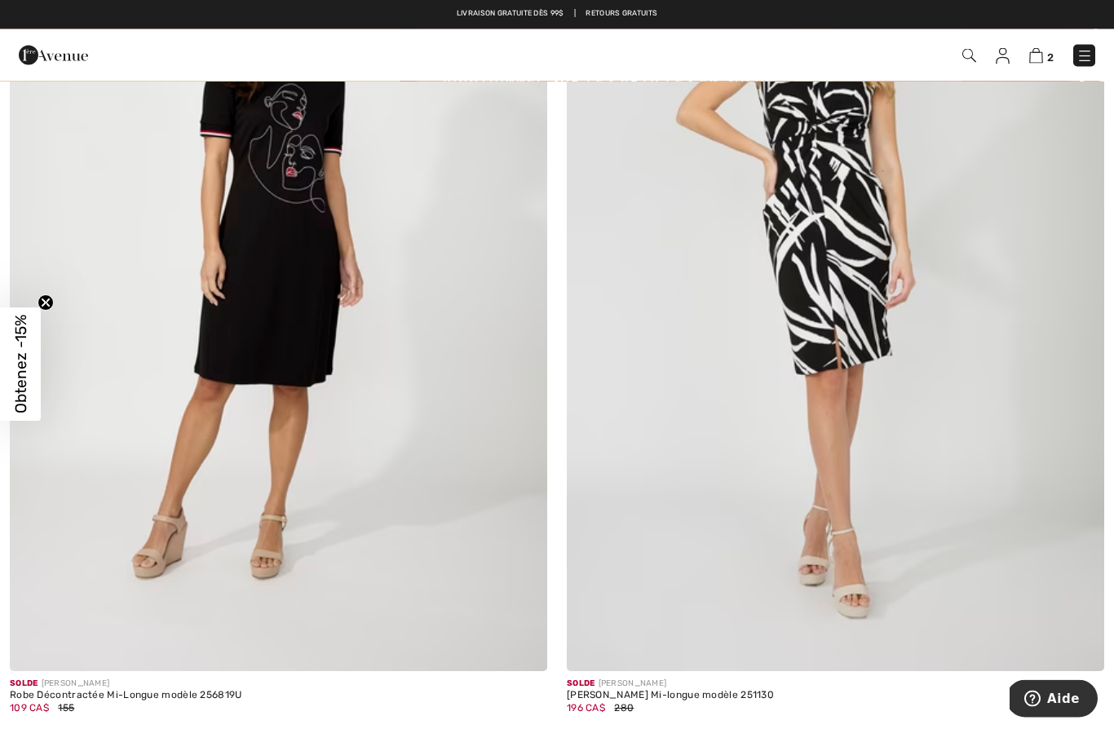
scroll to position [11239, 0]
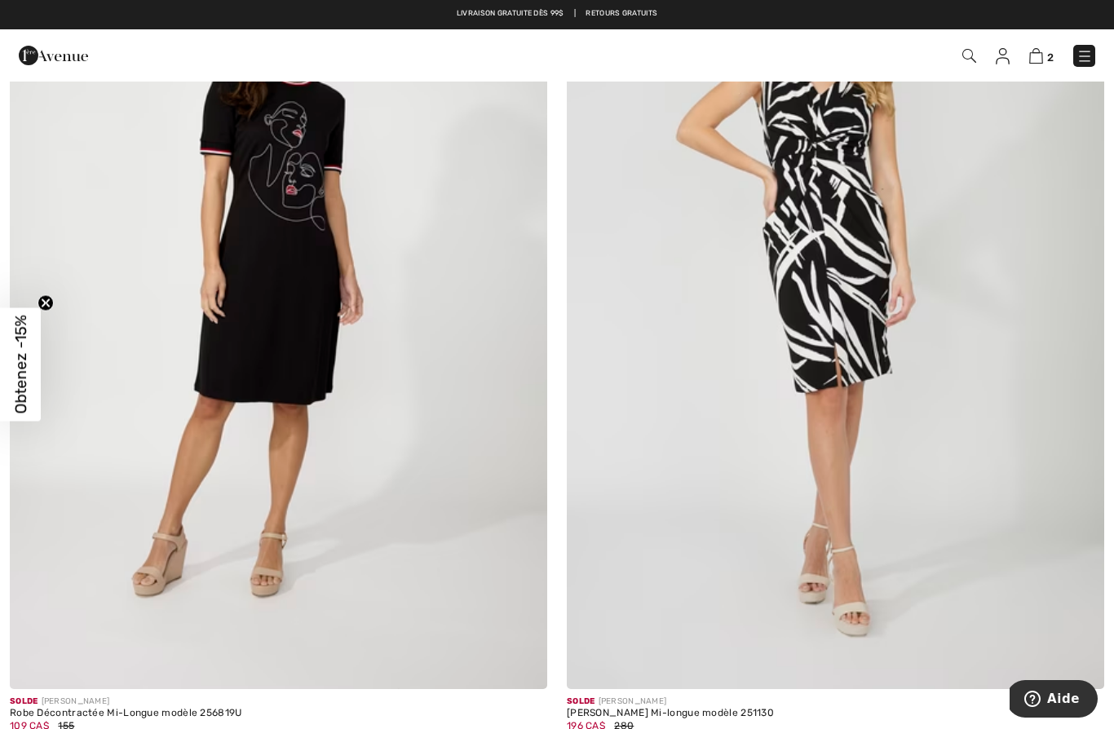
click at [221, 324] on img at bounding box center [278, 286] width 537 height 807
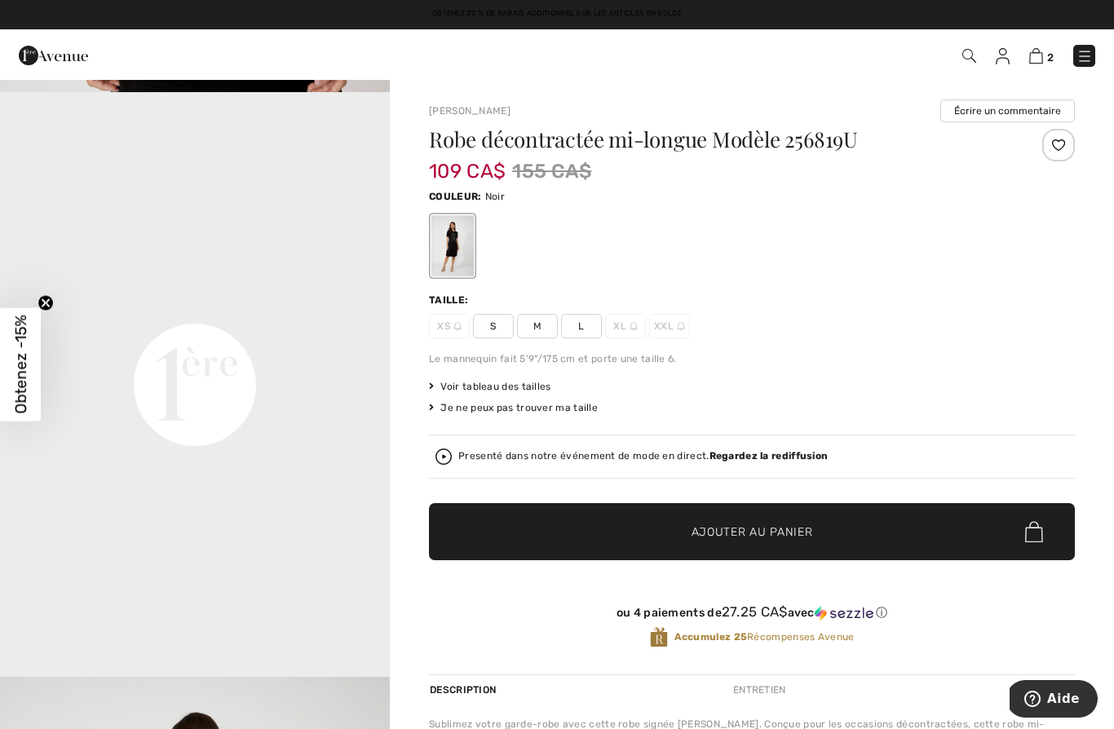
scroll to position [1156, 0]
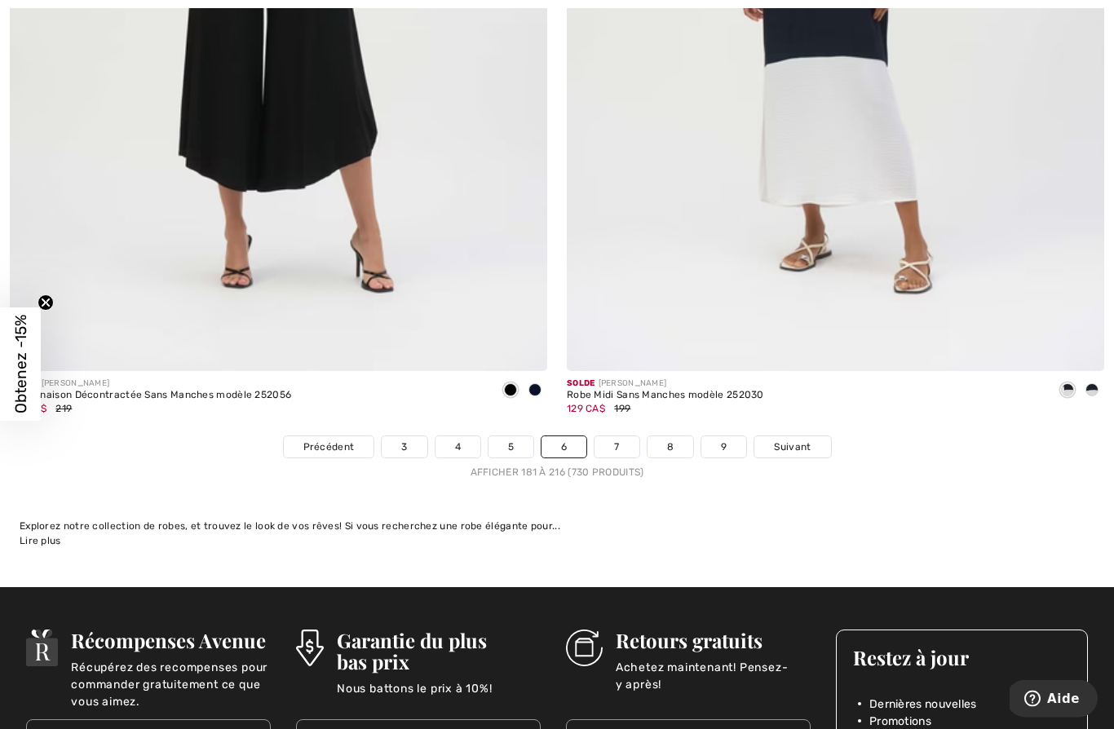
scroll to position [15909, 0]
click at [624, 443] on link "7" at bounding box center [617, 446] width 44 height 21
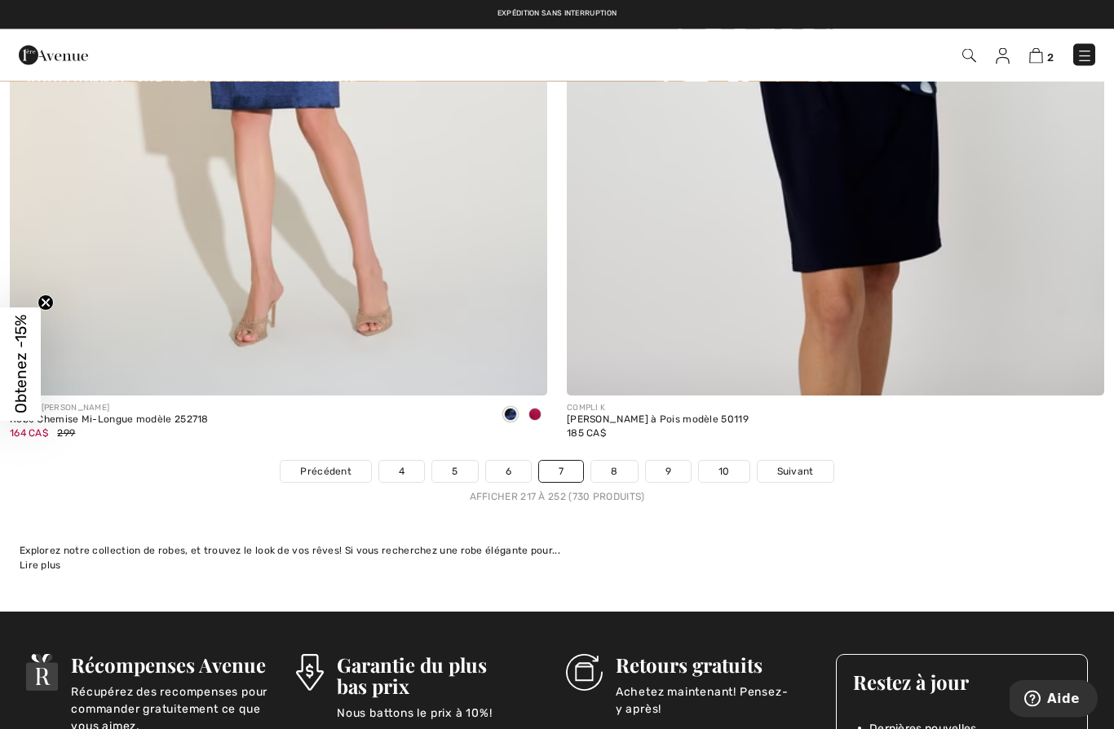
scroll to position [15874, 0]
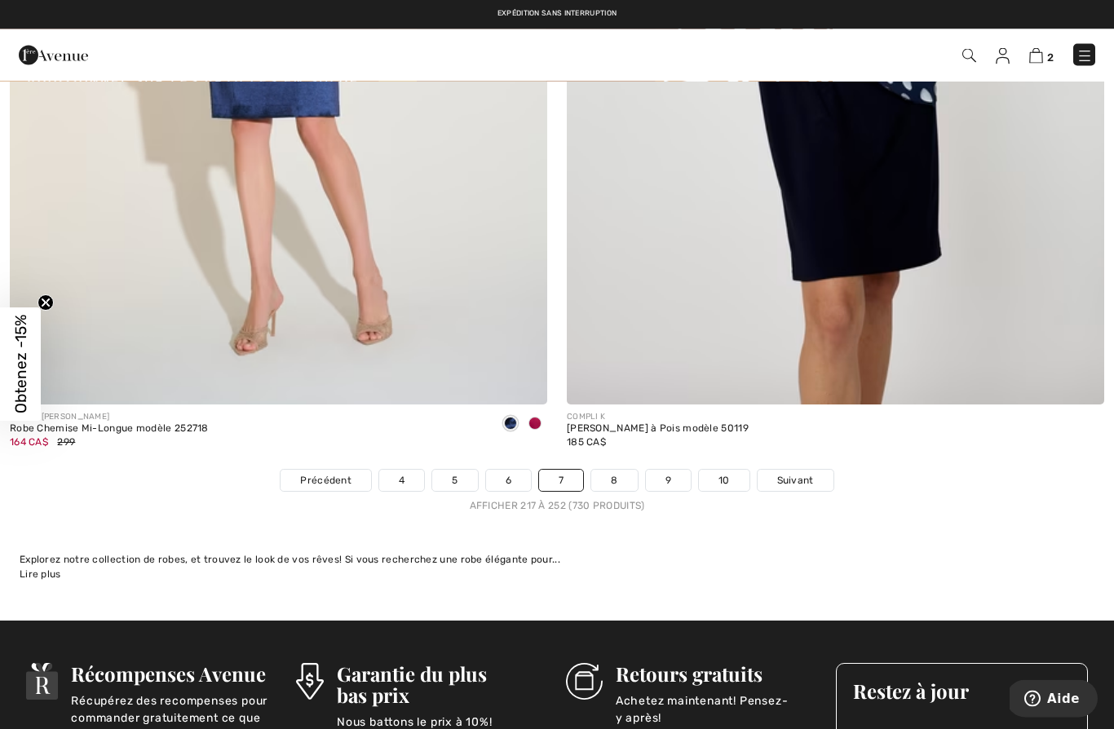
click at [621, 472] on link "8" at bounding box center [614, 481] width 46 height 21
click at [621, 475] on link "8" at bounding box center [614, 481] width 46 height 21
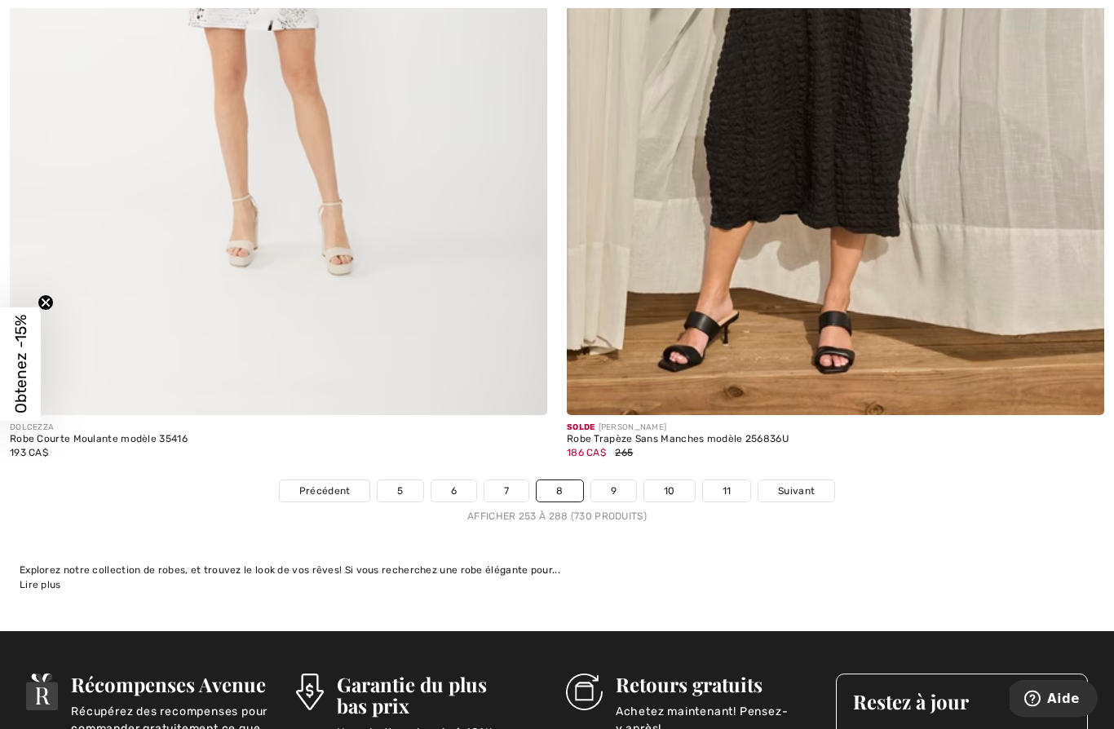
scroll to position [15870, 0]
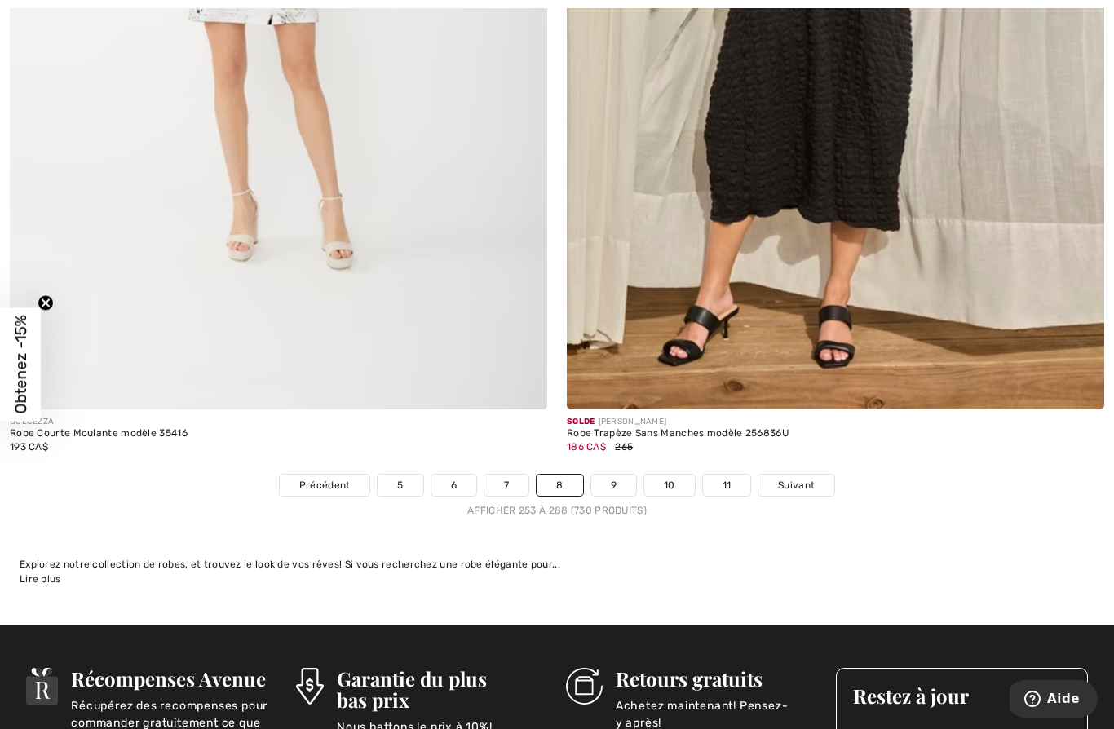
click at [614, 480] on link "9" at bounding box center [613, 485] width 45 height 21
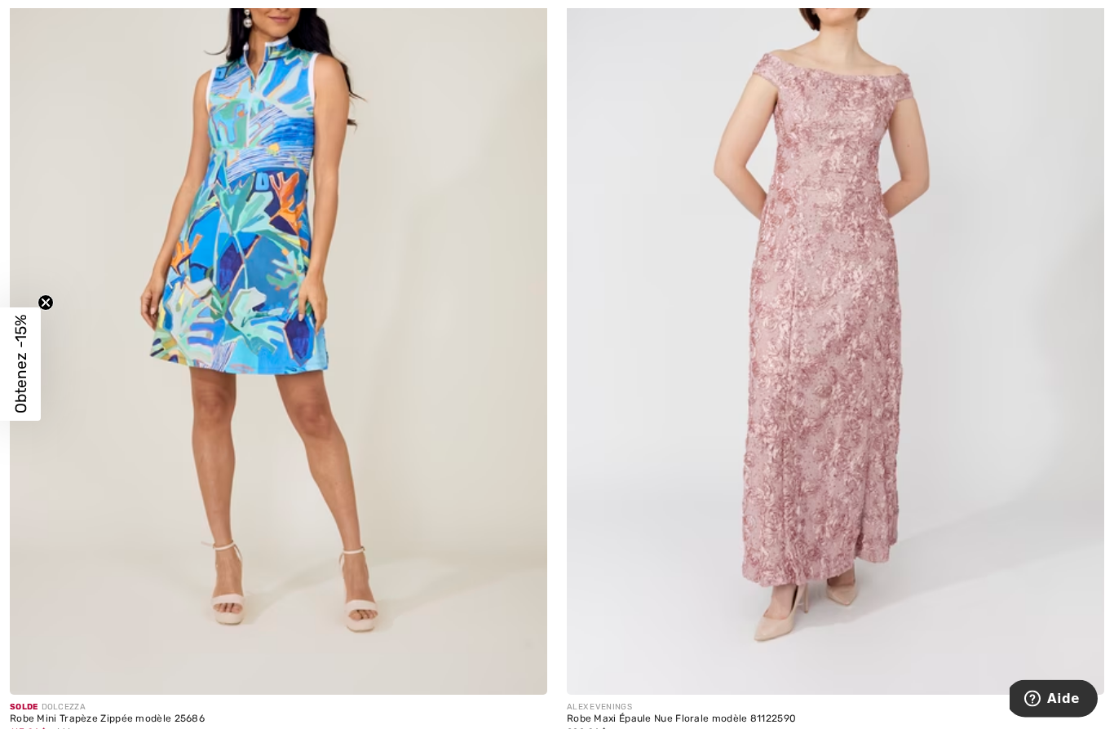
scroll to position [2146, 0]
click at [104, 600] on img at bounding box center [278, 291] width 537 height 807
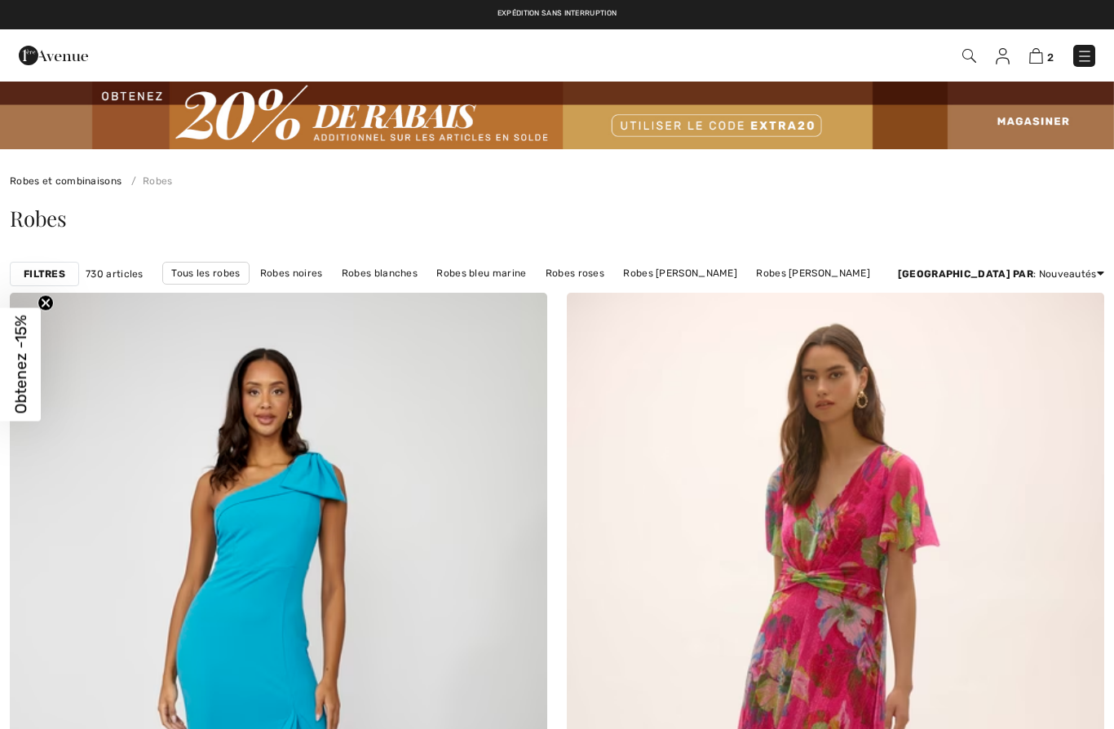
checkbox input "true"
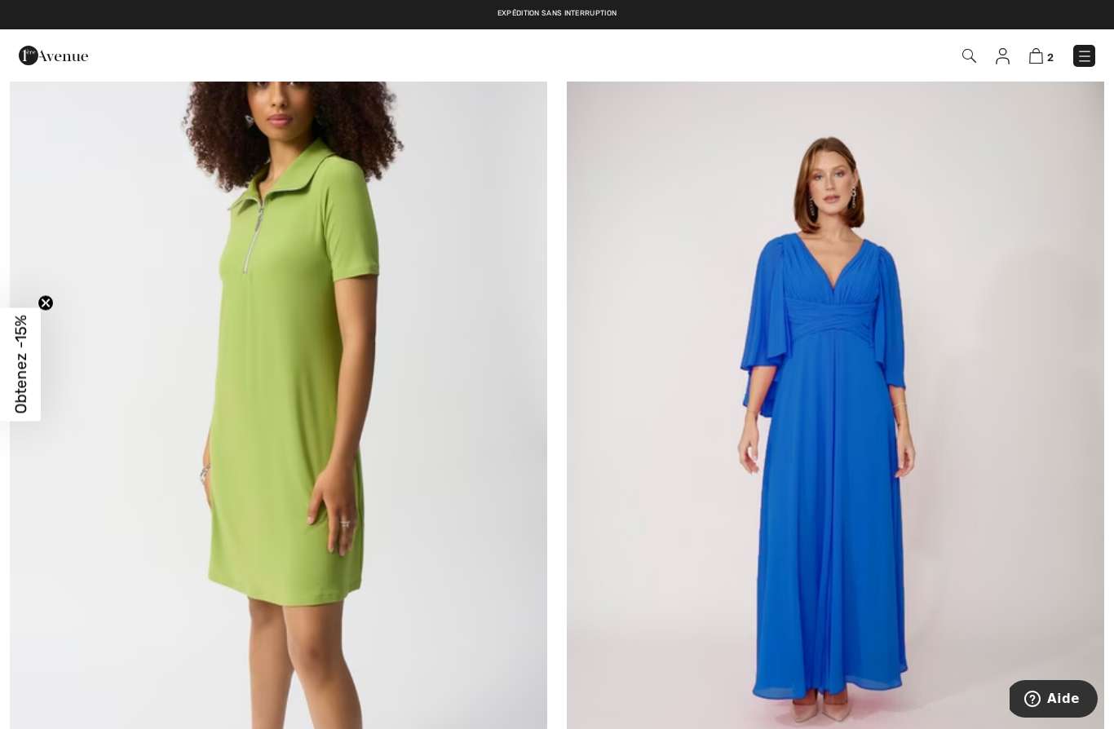
scroll to position [3735, 0]
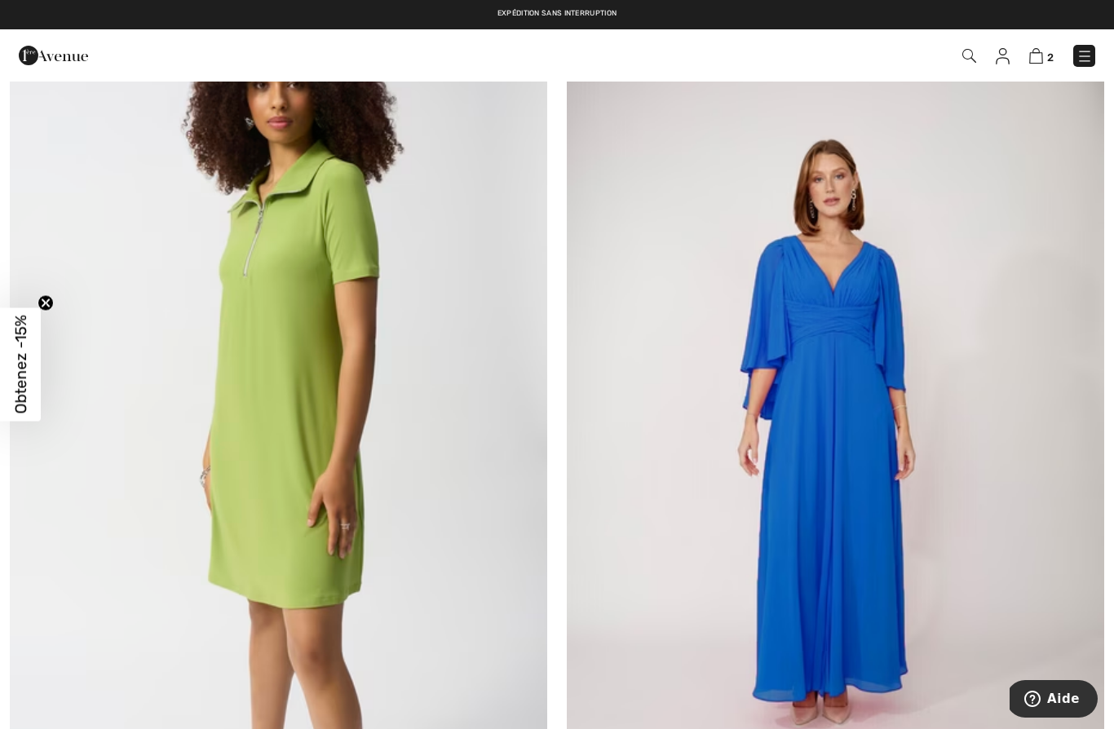
click at [206, 431] on img at bounding box center [278, 443] width 537 height 807
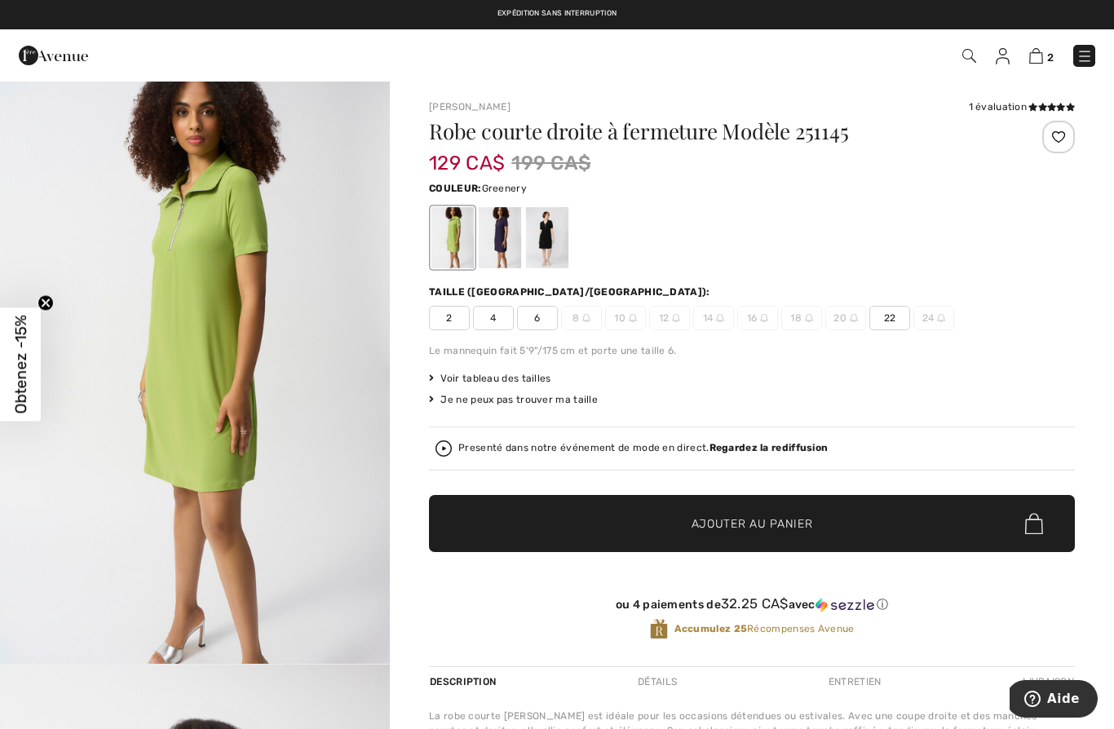
click at [307, 479] on img "1 / 5" at bounding box center [195, 372] width 390 height 584
click at [547, 246] on div at bounding box center [547, 237] width 42 height 61
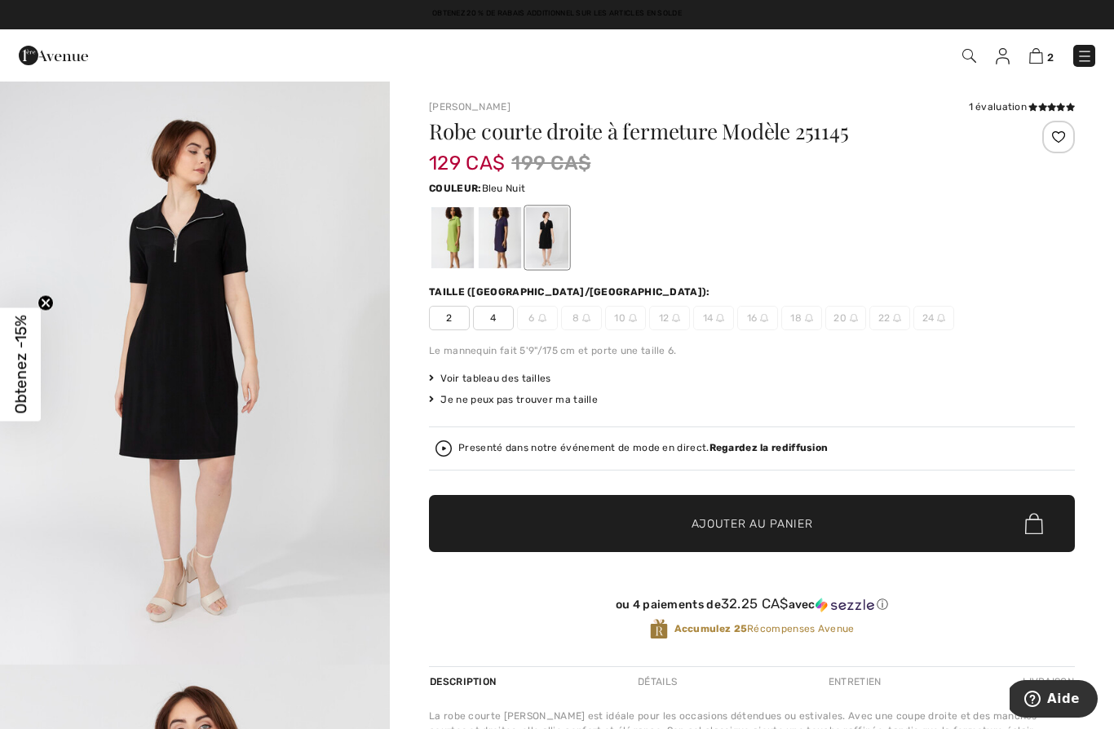
click at [506, 254] on div at bounding box center [500, 237] width 42 height 61
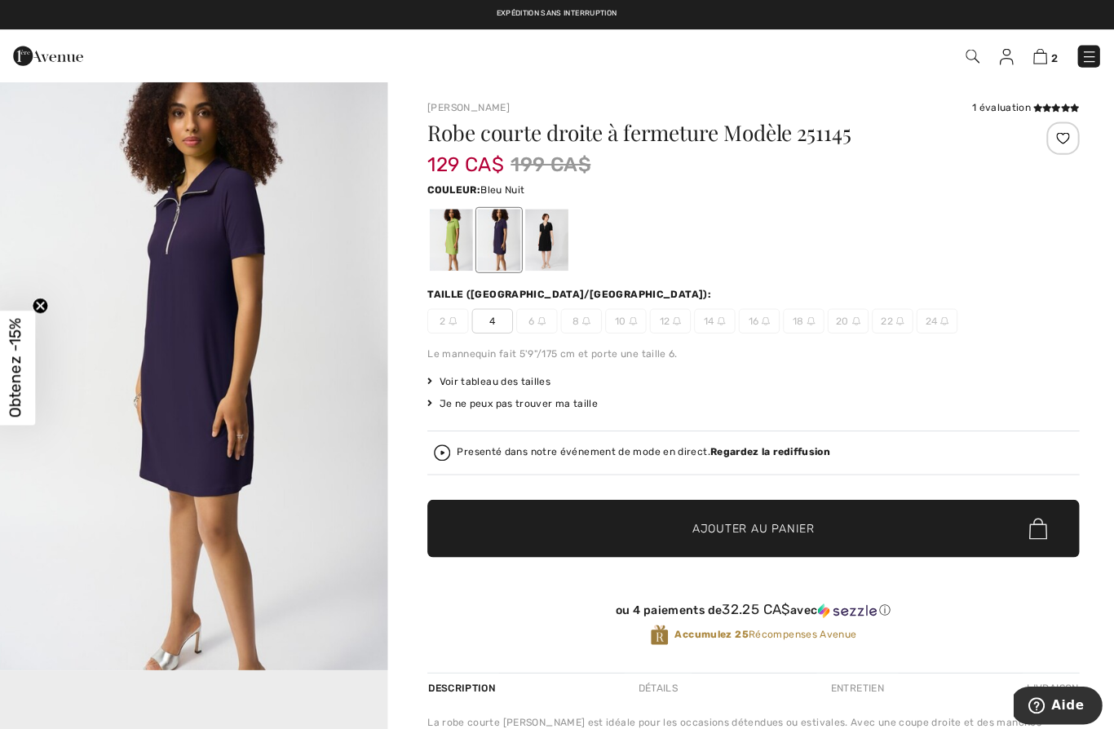
click at [549, 250] on div at bounding box center [547, 237] width 42 height 61
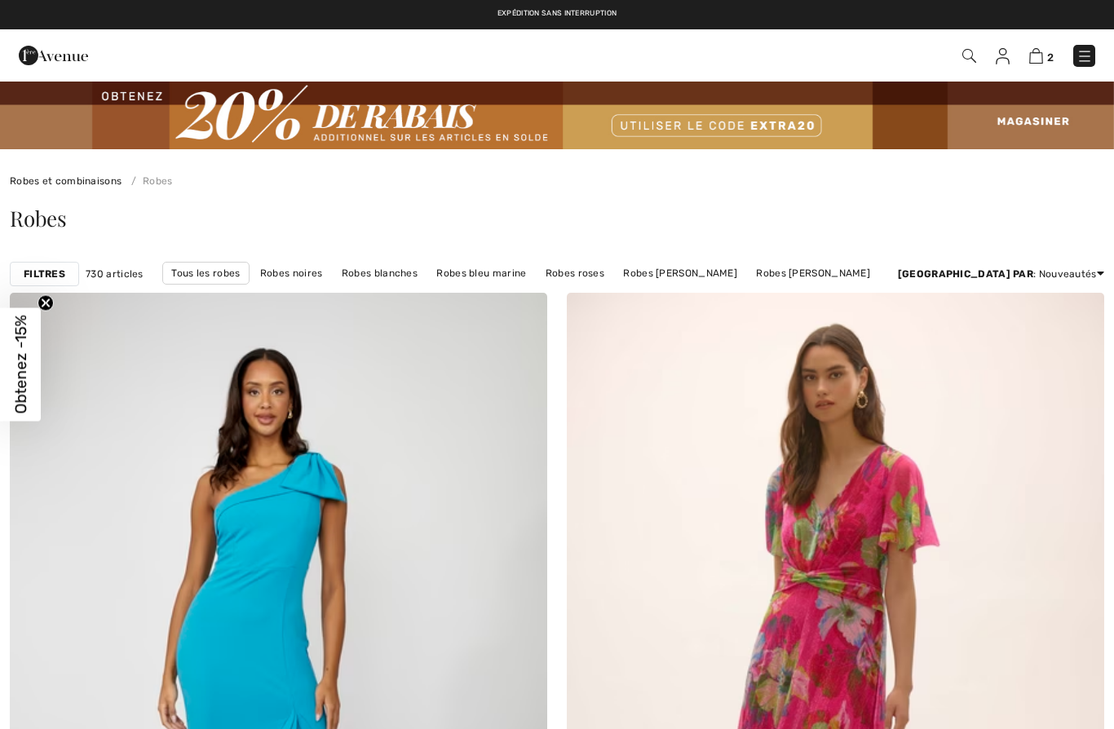
checkbox input "true"
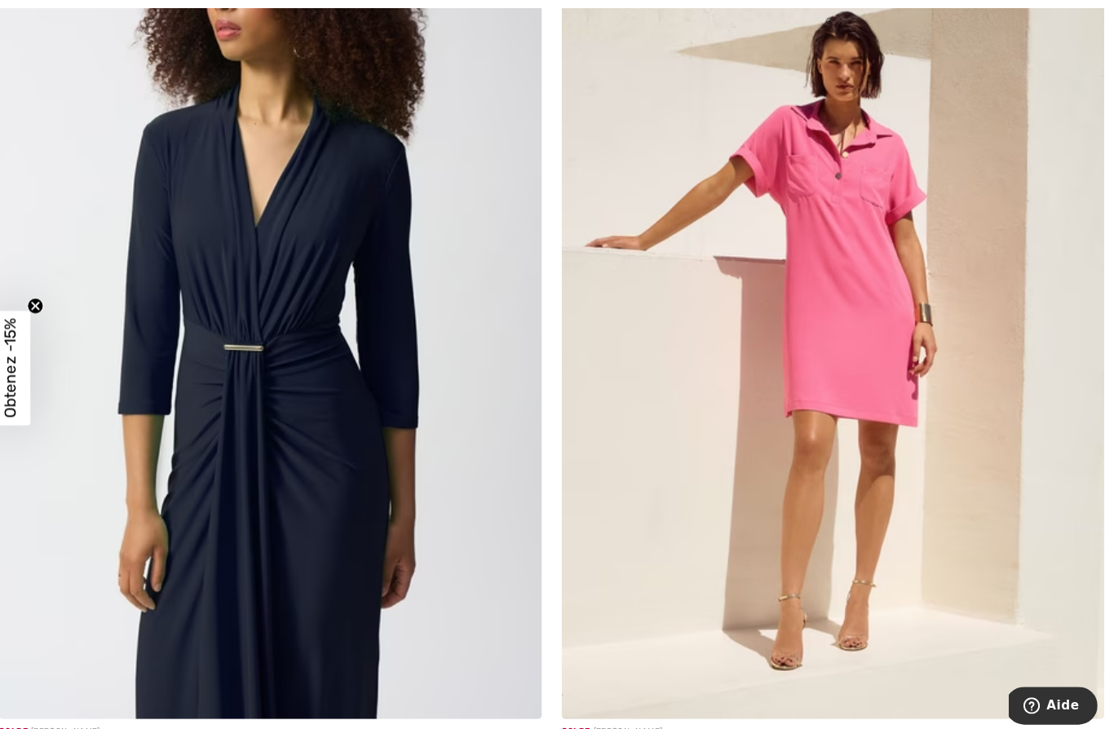
scroll to position [15572, 0]
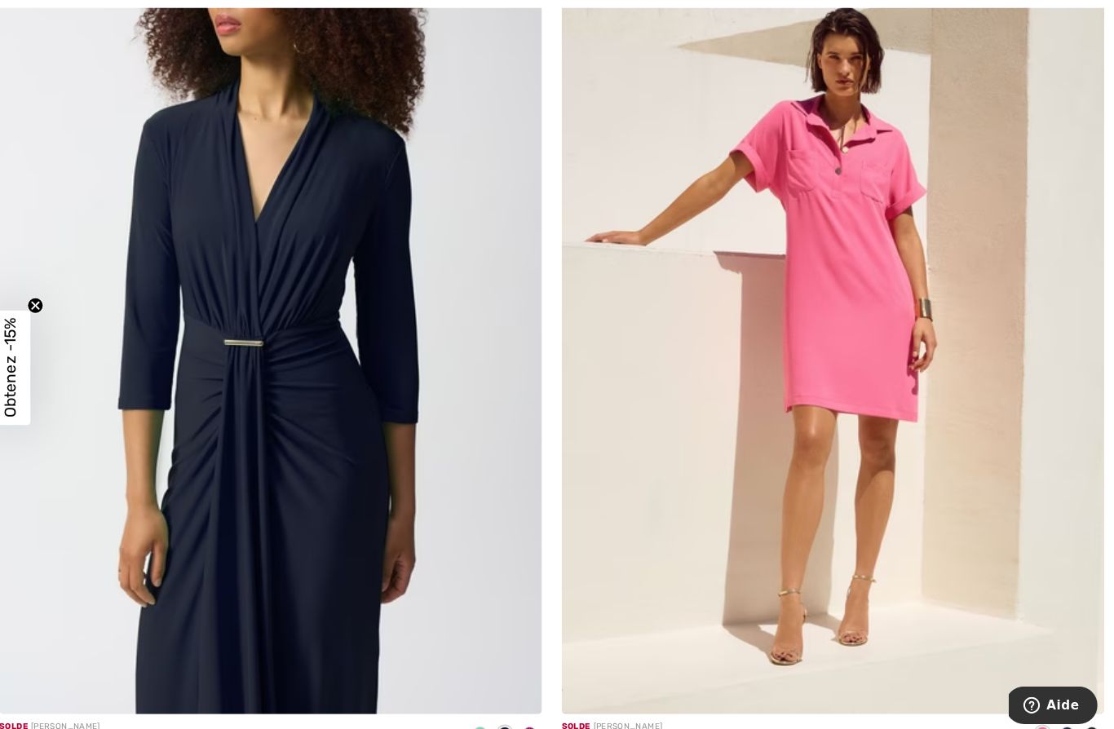
click at [872, 410] on img at bounding box center [835, 305] width 537 height 807
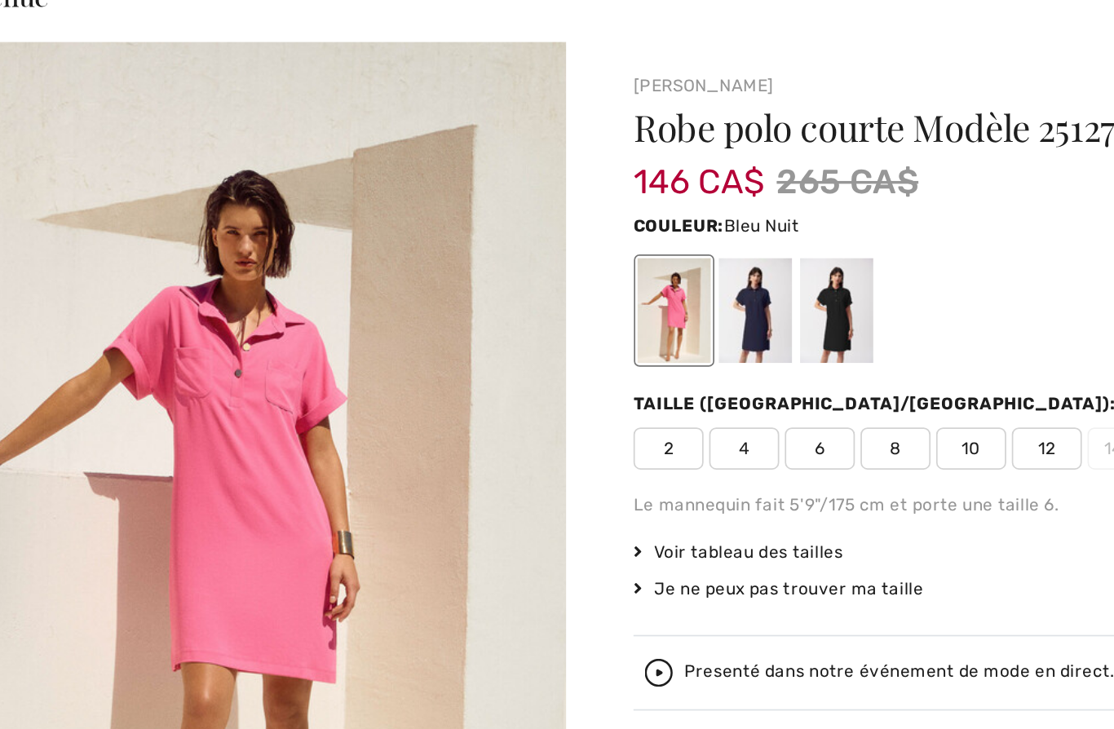
click at [479, 207] on div at bounding box center [500, 237] width 42 height 61
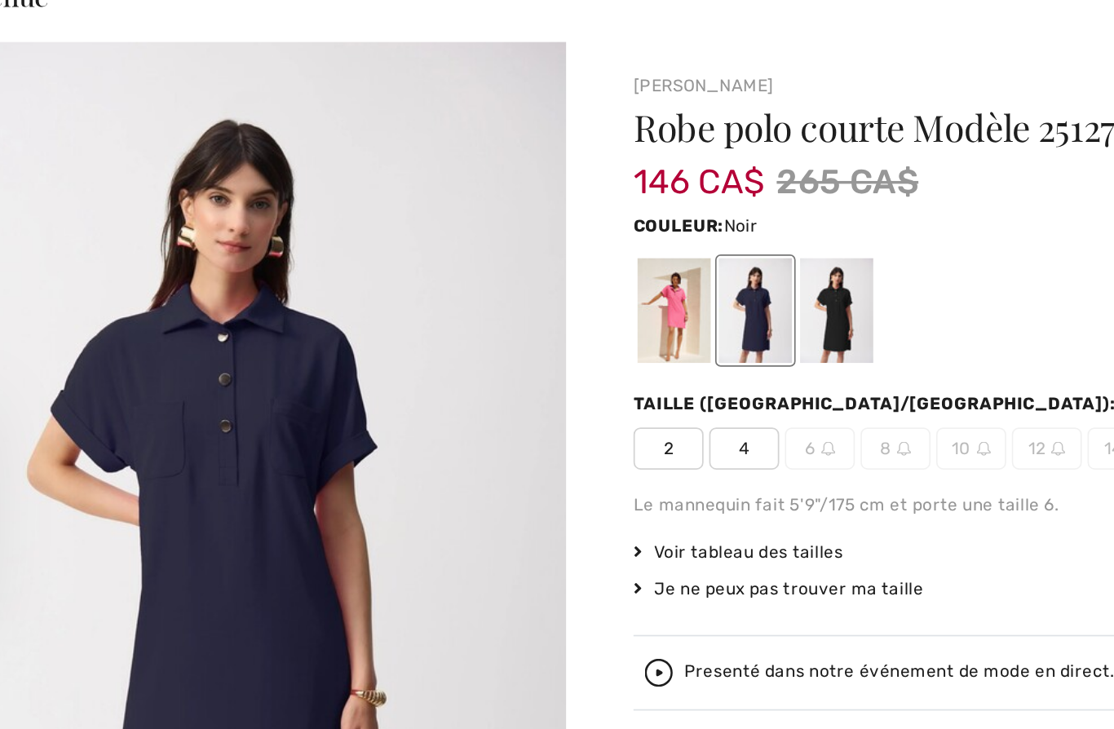
click at [526, 207] on div at bounding box center [547, 237] width 42 height 61
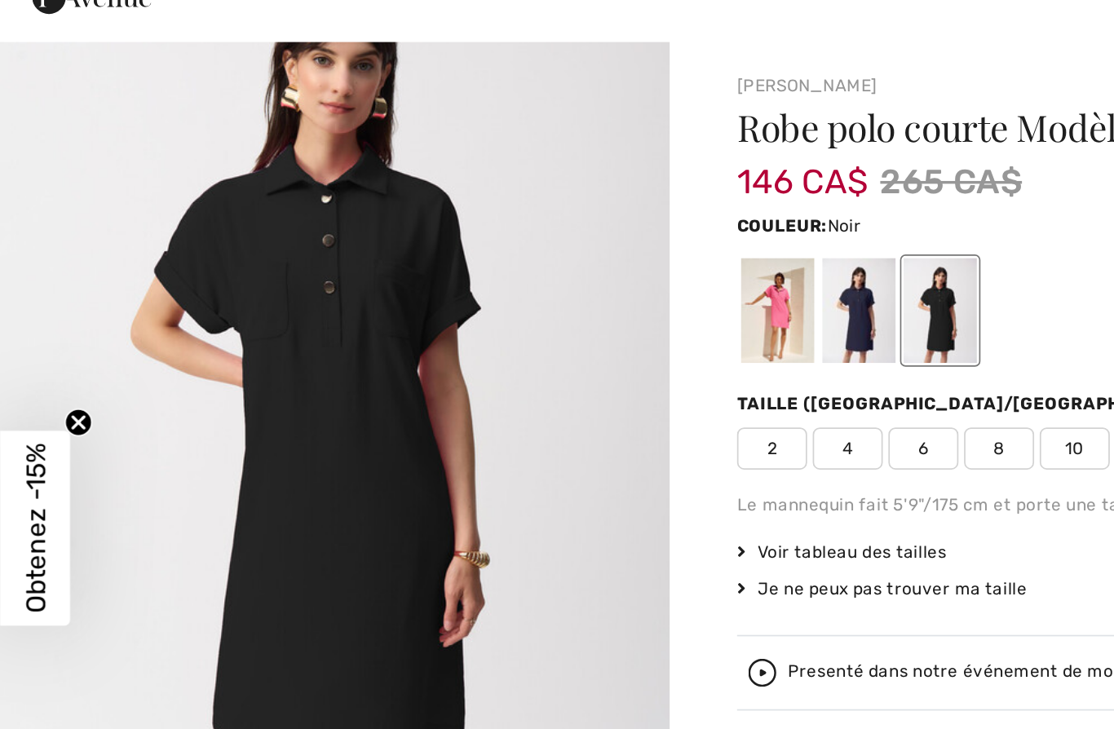
scroll to position [80, 0]
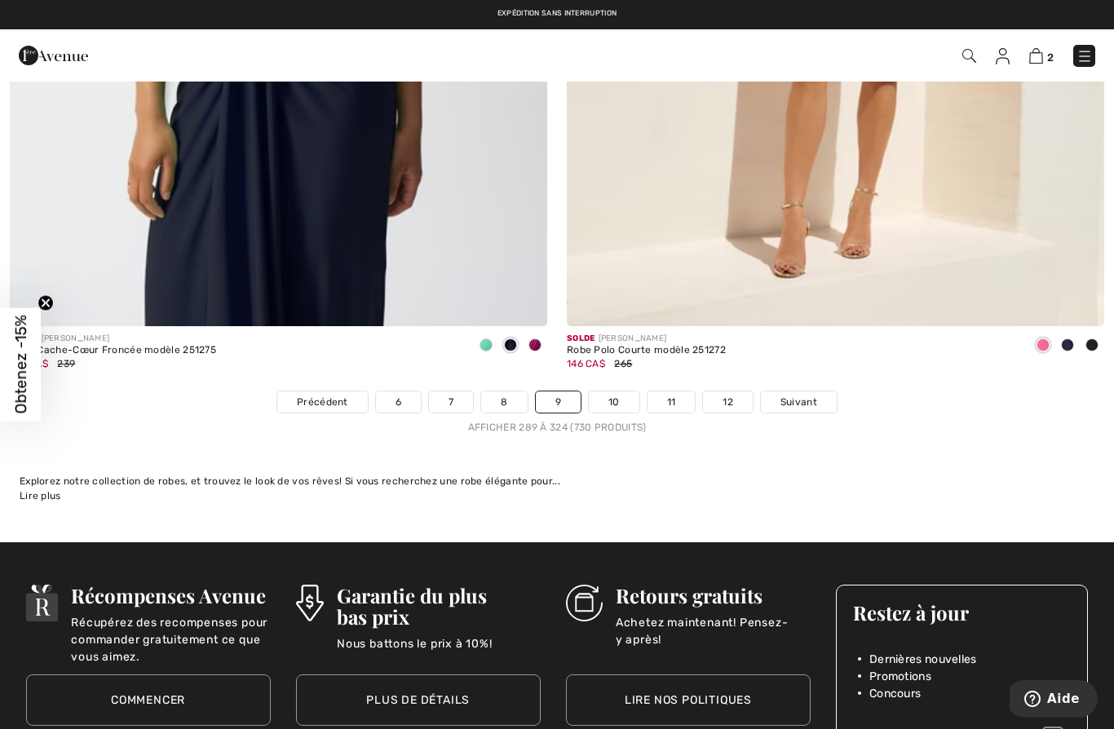
scroll to position [15955, 0]
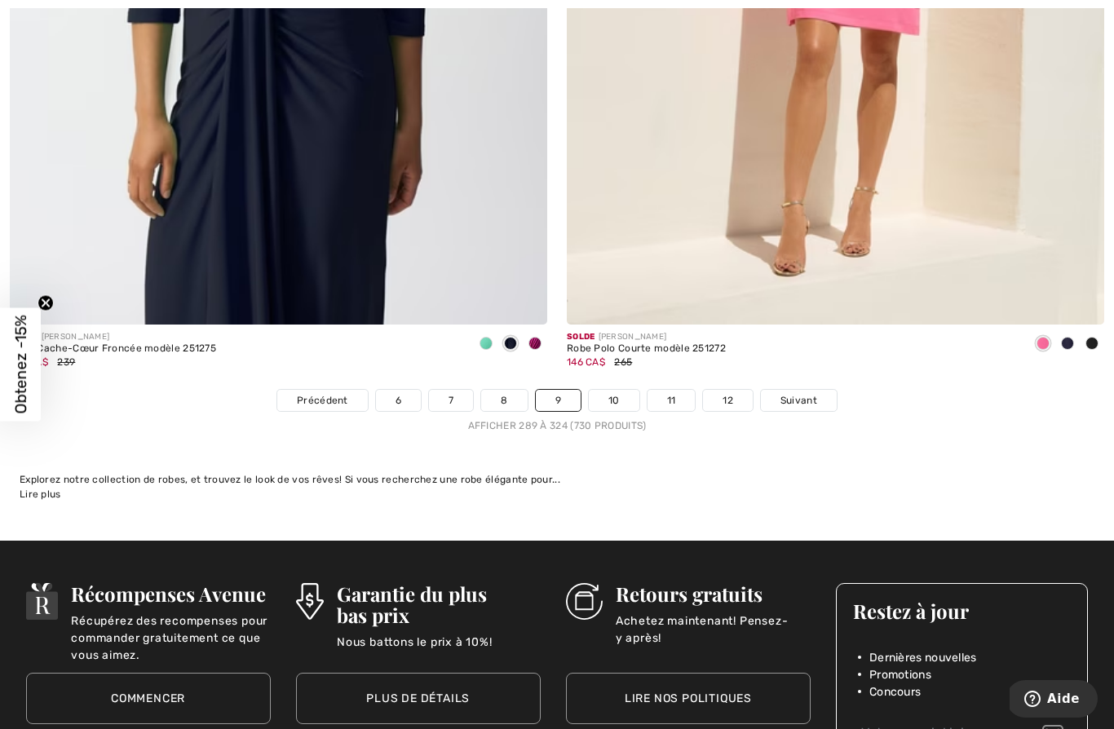
click at [620, 391] on link "10" at bounding box center [614, 400] width 51 height 21
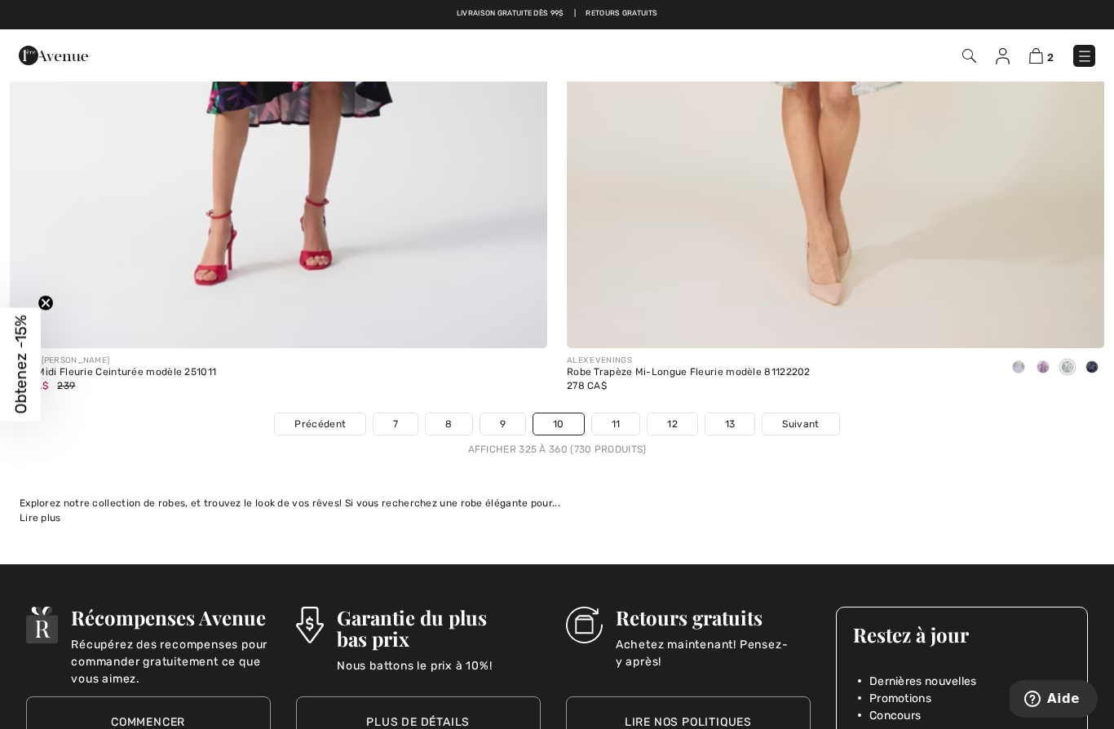
scroll to position [15927, 0]
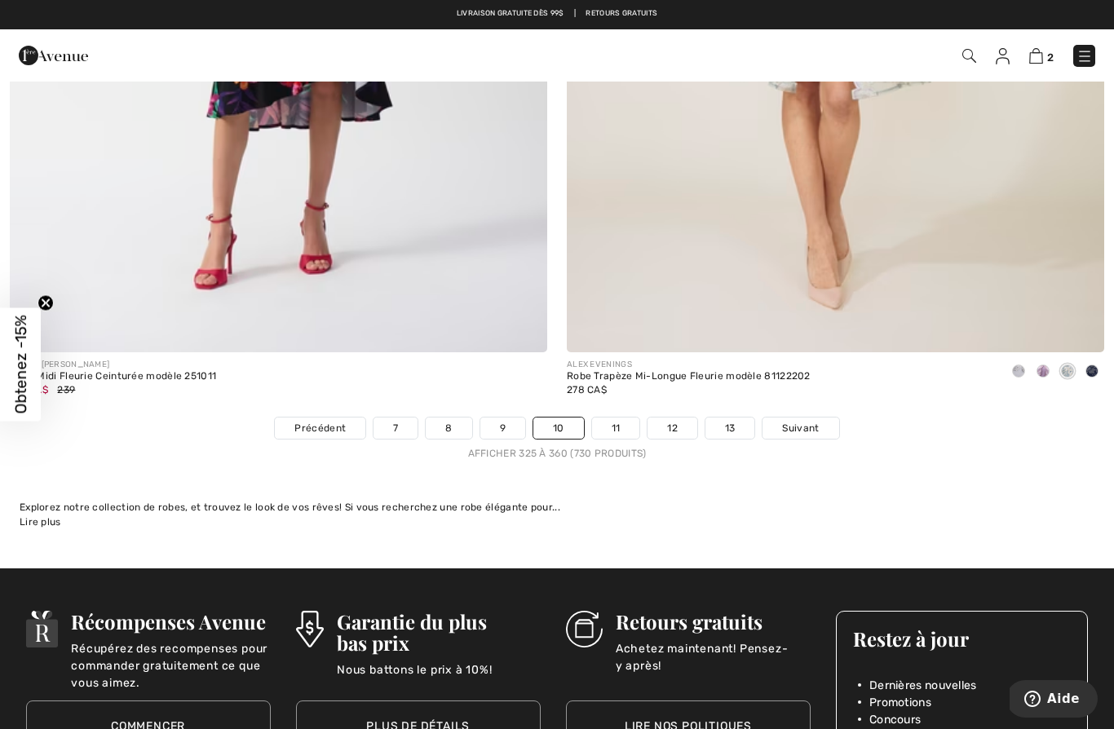
click at [624, 427] on link "11" at bounding box center [616, 428] width 48 height 21
click at [621, 418] on link "11" at bounding box center [616, 428] width 48 height 21
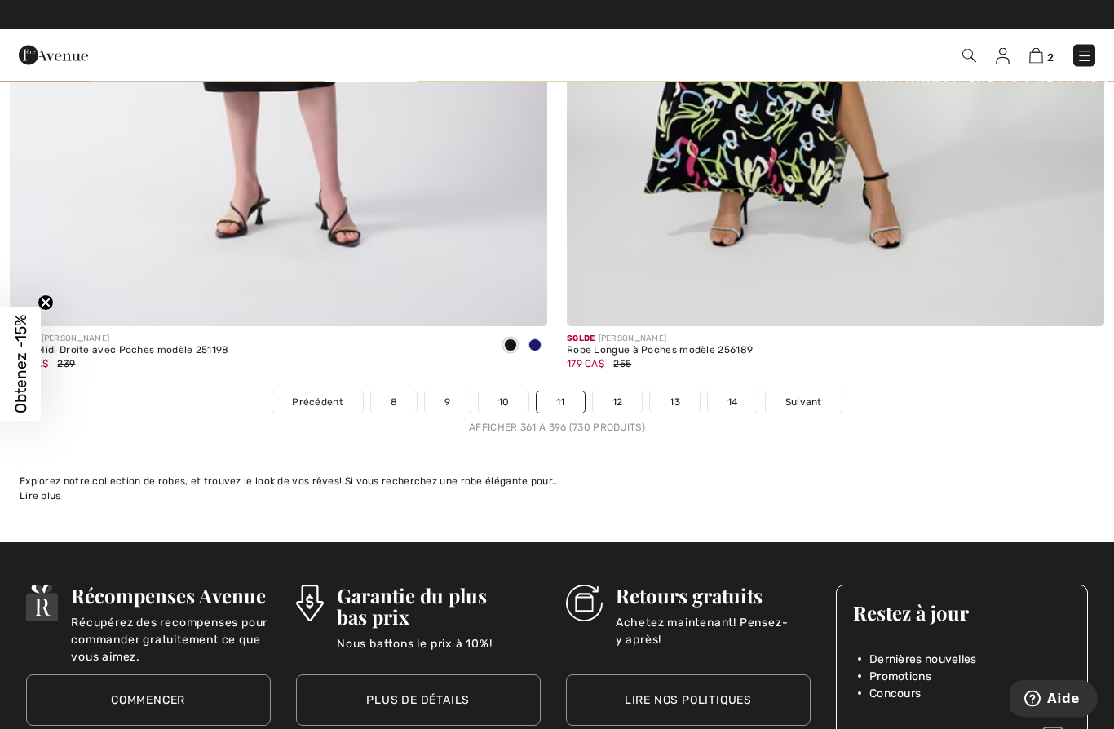
scroll to position [15938, 0]
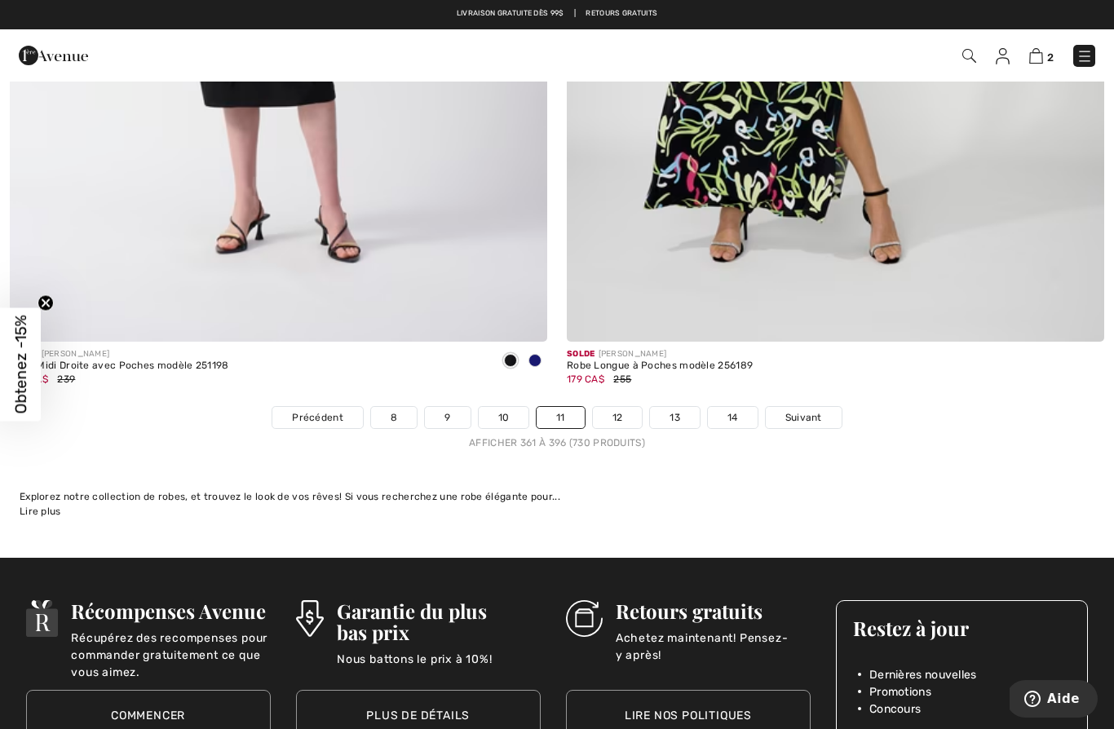
click at [620, 413] on link "12" at bounding box center [618, 417] width 50 height 21
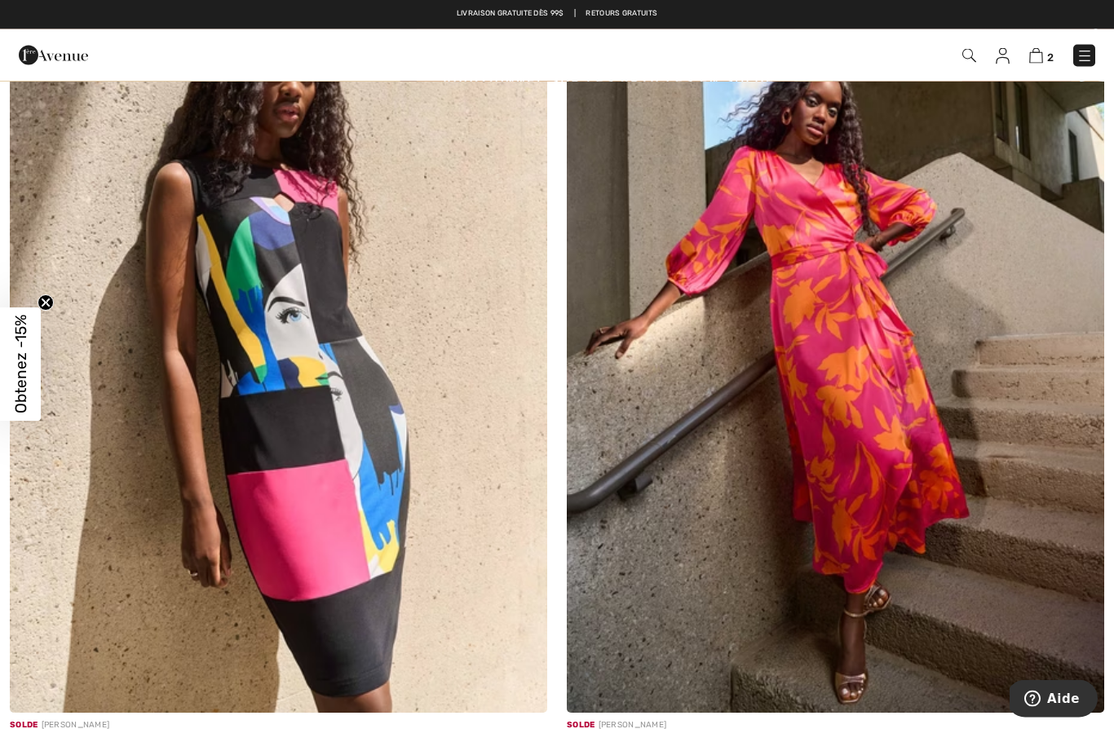
scroll to position [361, 0]
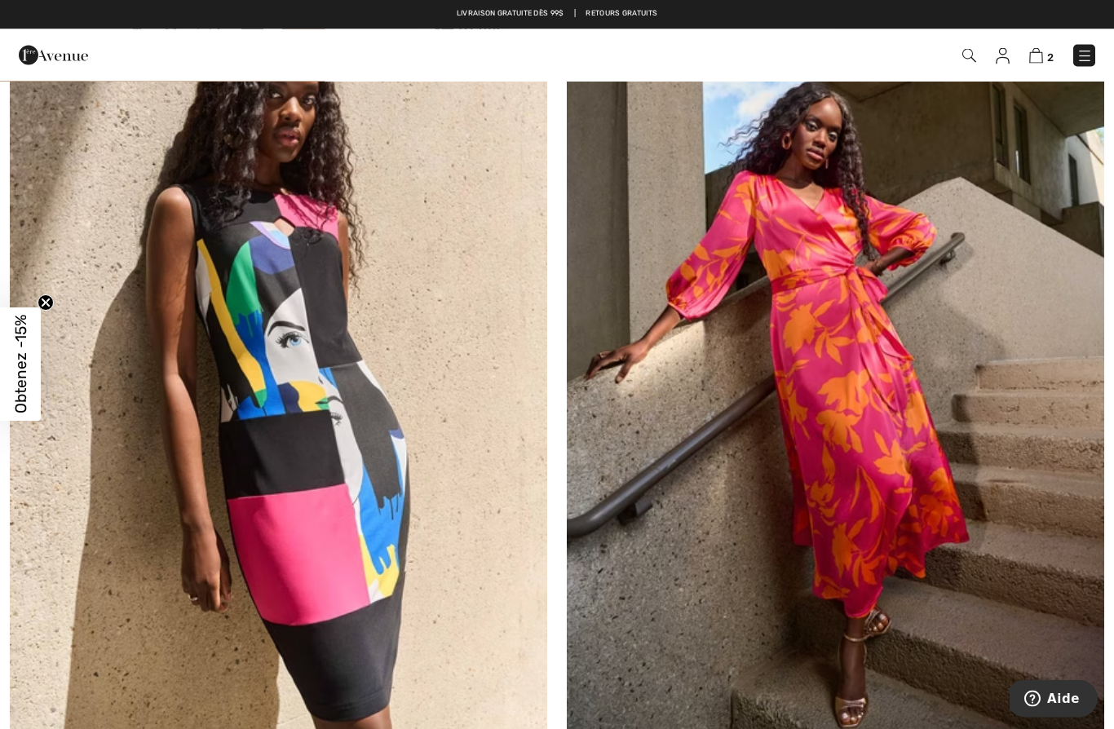
click at [166, 599] on img at bounding box center [278, 334] width 537 height 807
click at [156, 582] on img at bounding box center [278, 334] width 537 height 807
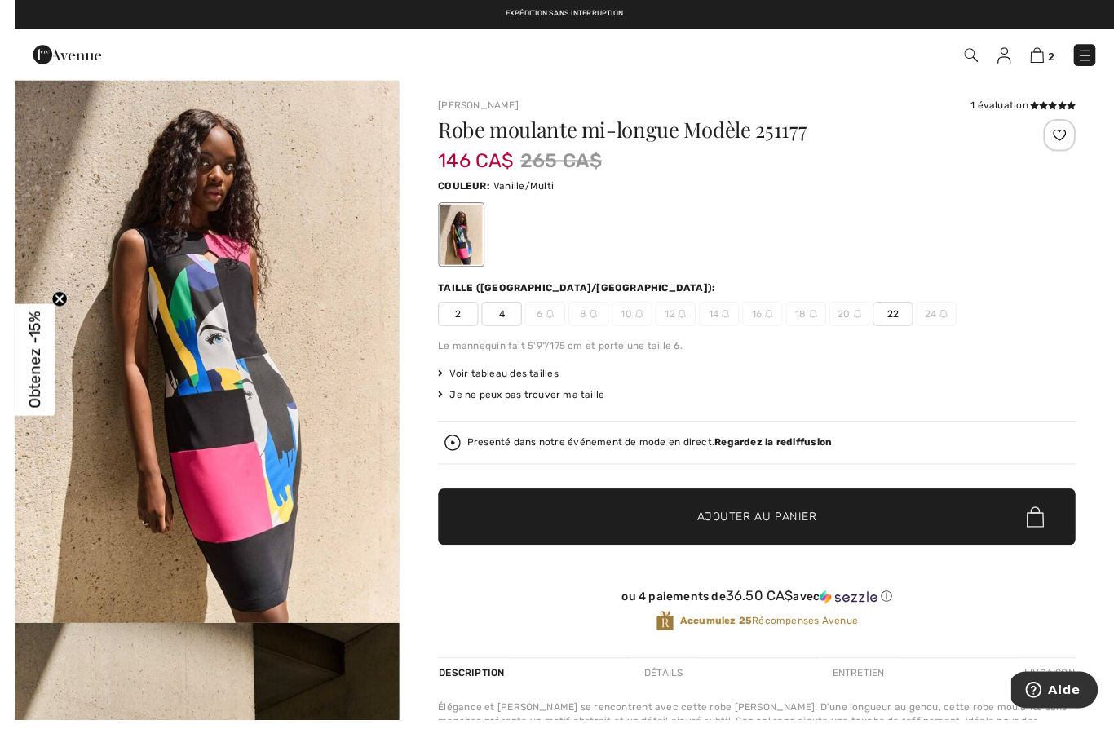
scroll to position [30, 0]
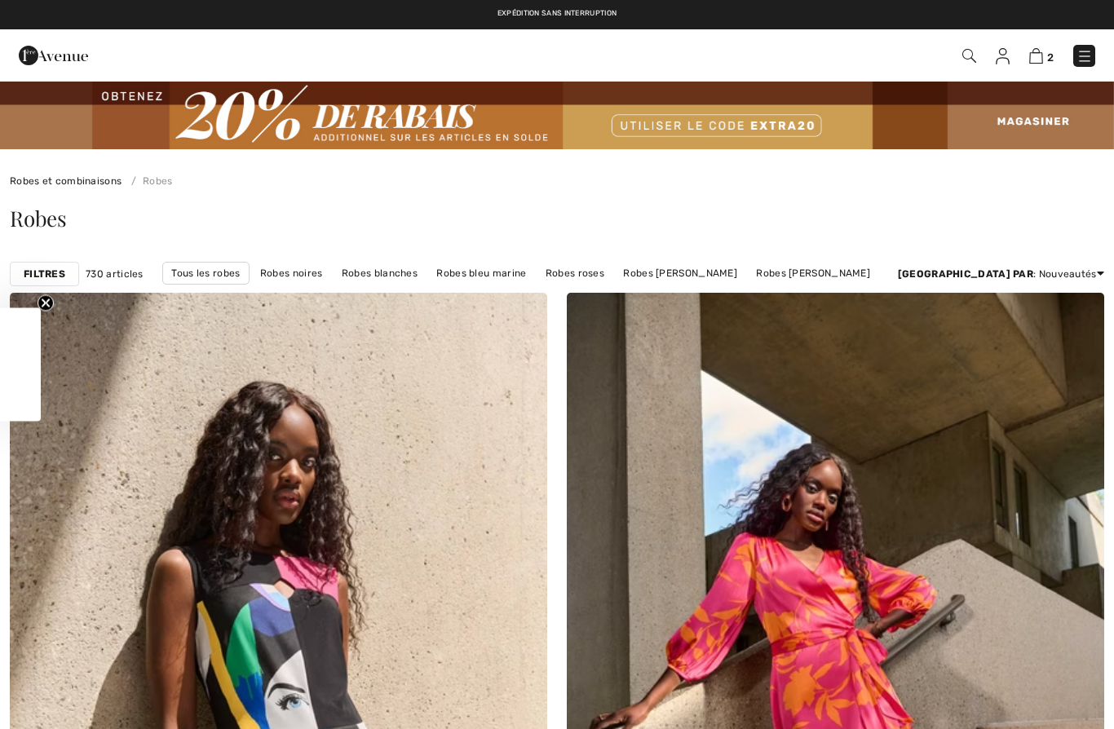
checkbox input "true"
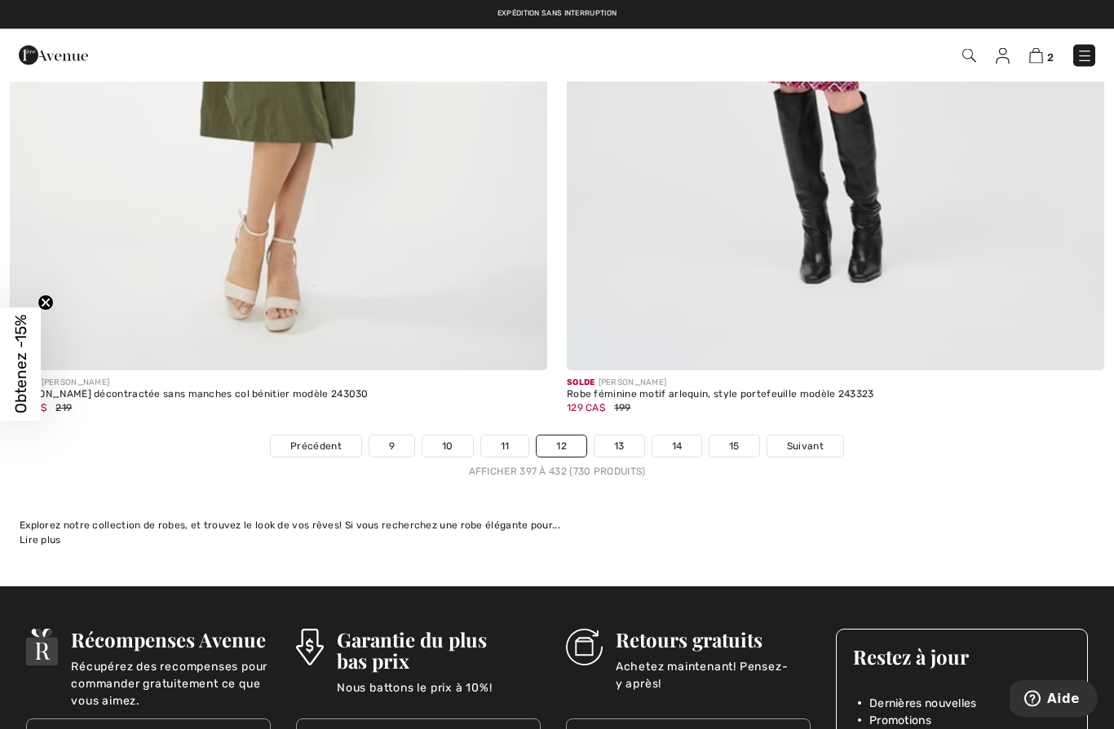
scroll to position [15899, 0]
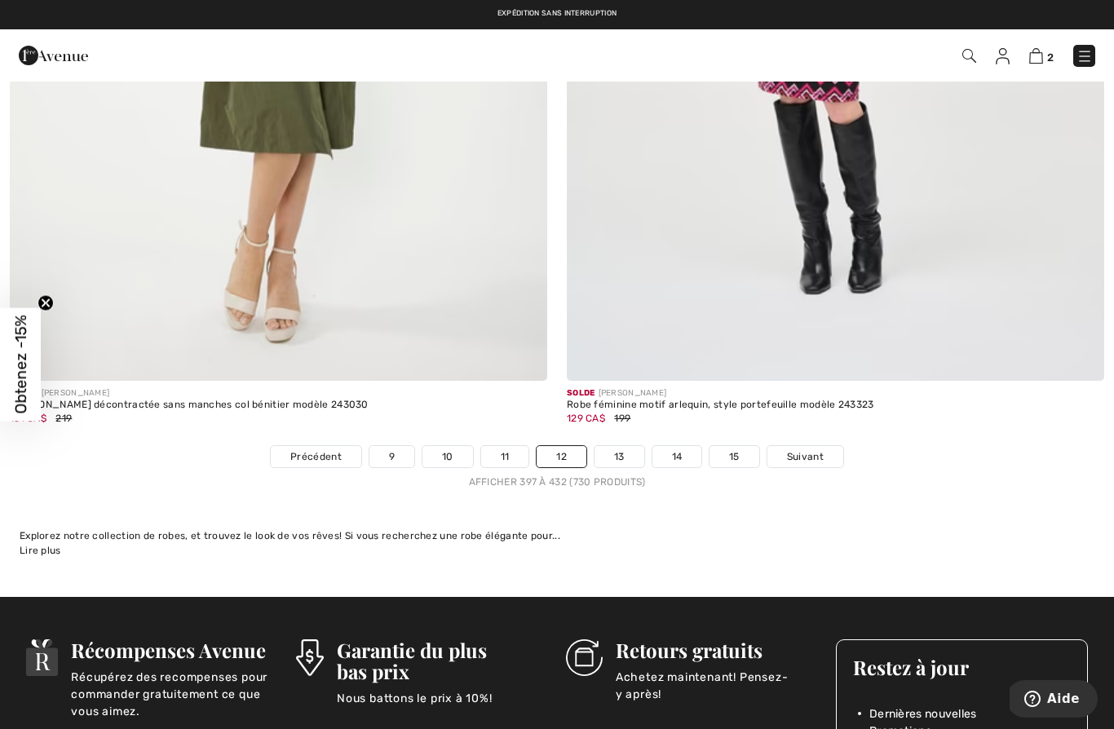
click at [620, 451] on link "13" at bounding box center [620, 456] width 50 height 21
click at [619, 454] on link "13" at bounding box center [620, 456] width 50 height 21
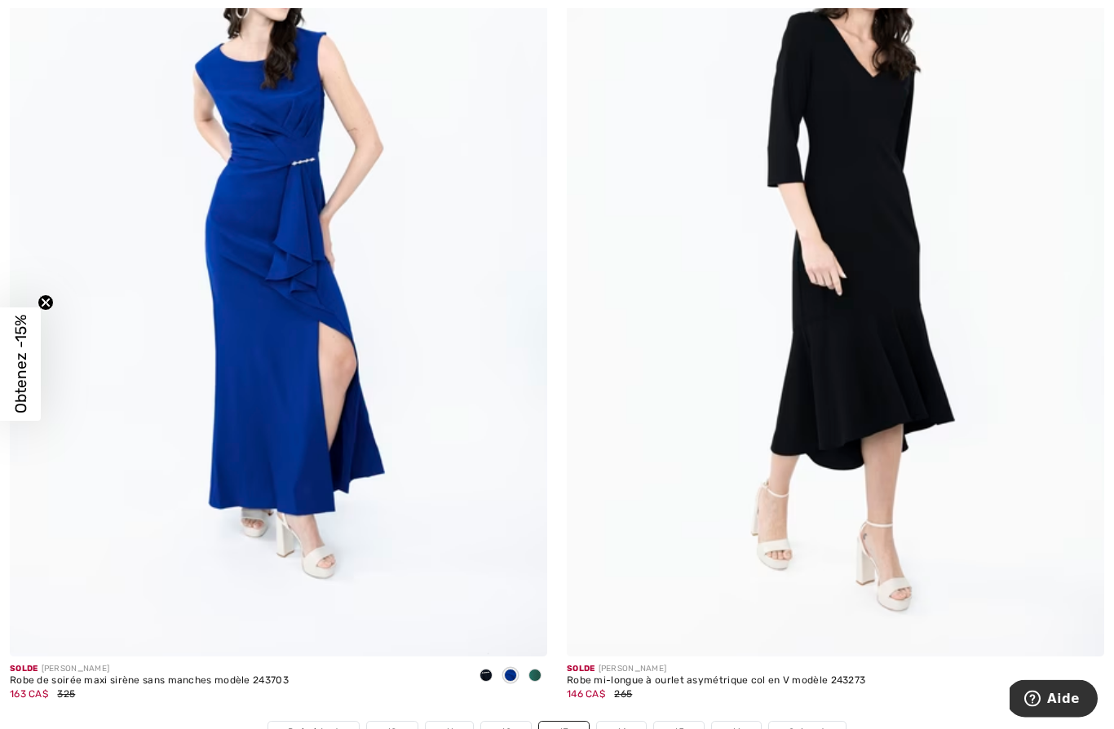
scroll to position [15636, 0]
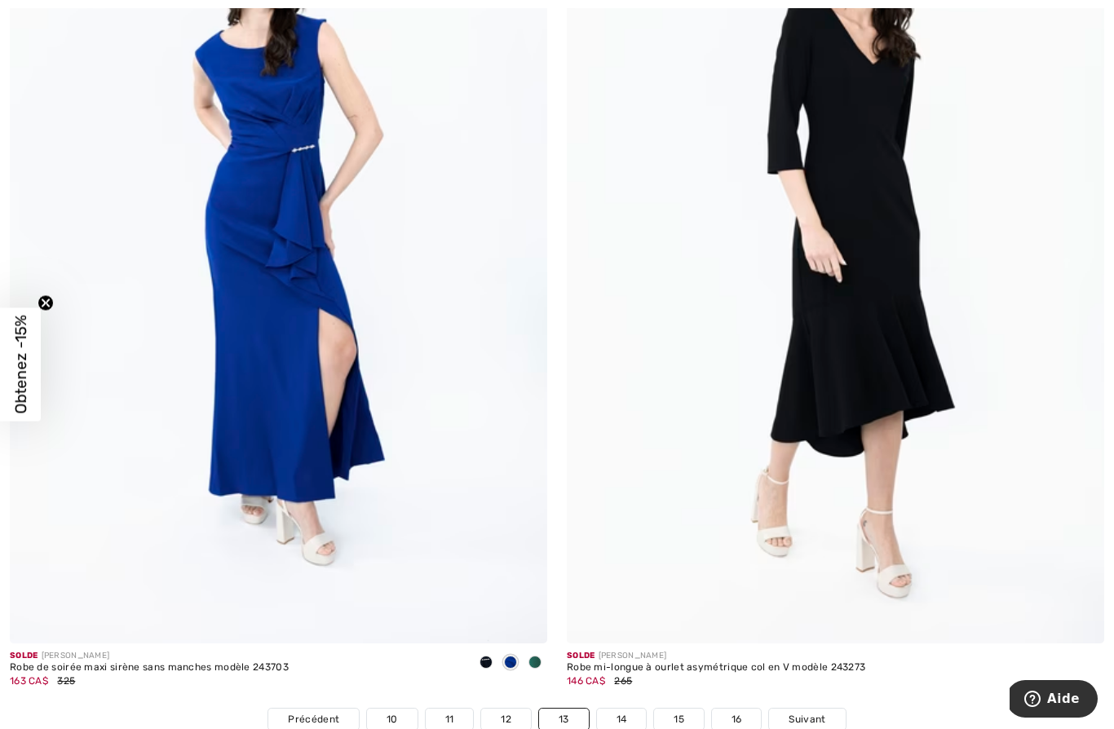
click at [624, 709] on link "14" at bounding box center [622, 719] width 50 height 21
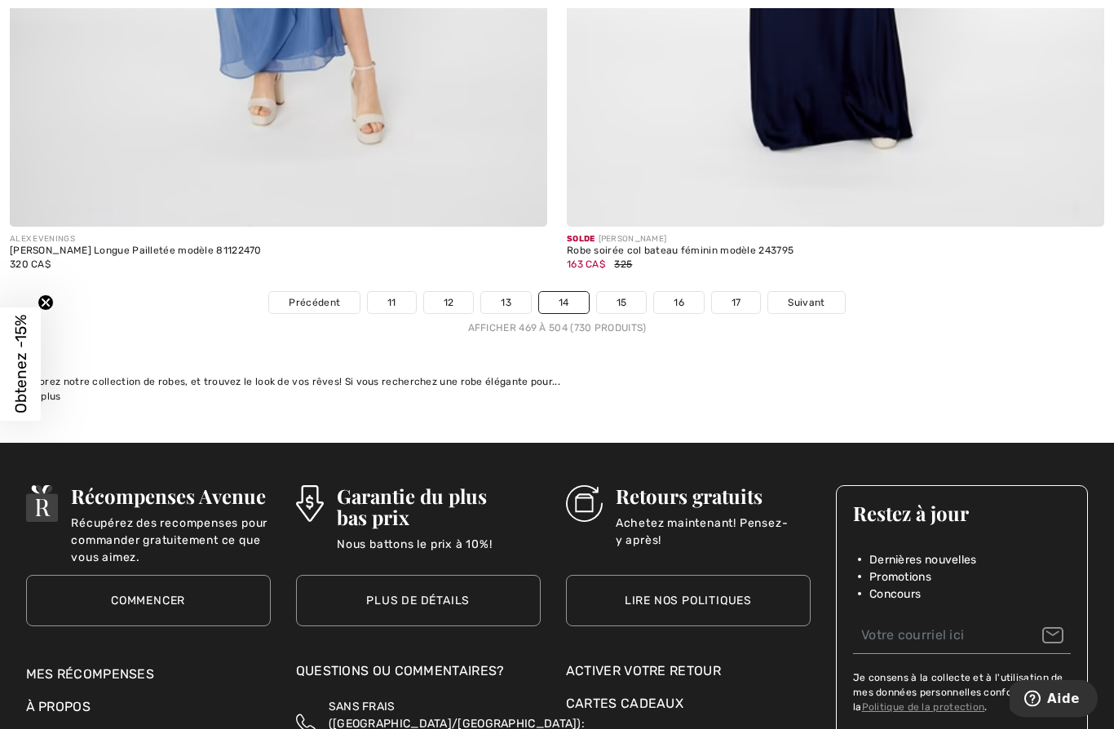
scroll to position [16050, 0]
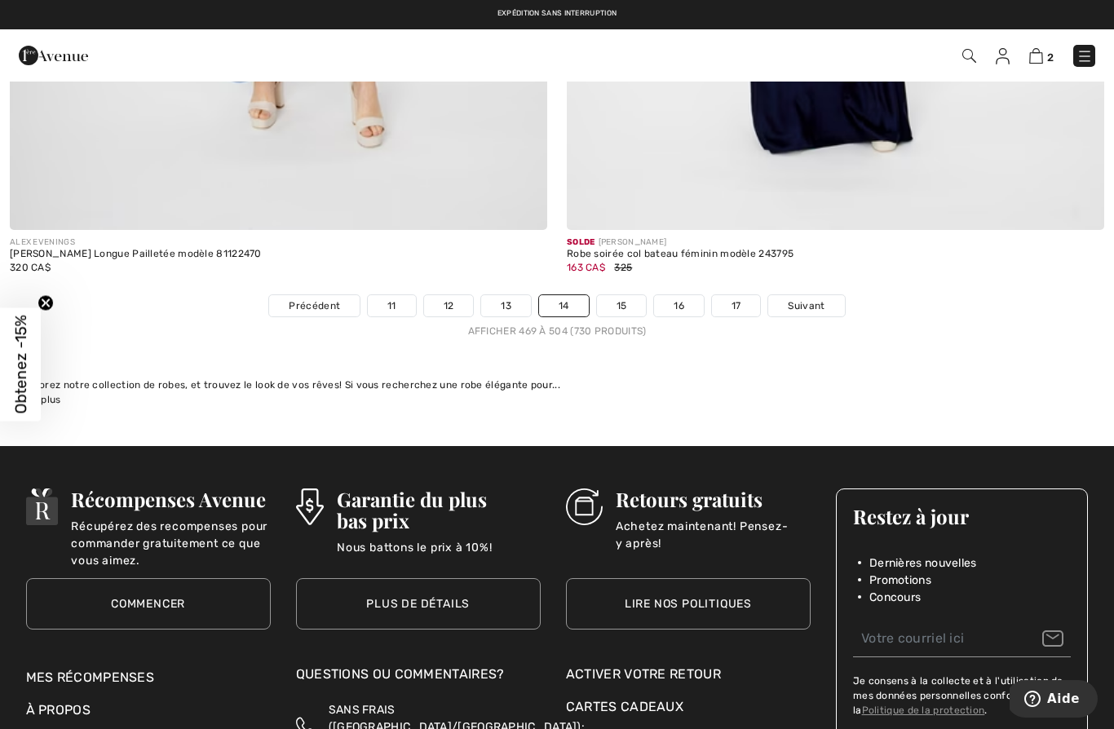
click at [630, 303] on link "15" at bounding box center [622, 305] width 50 height 21
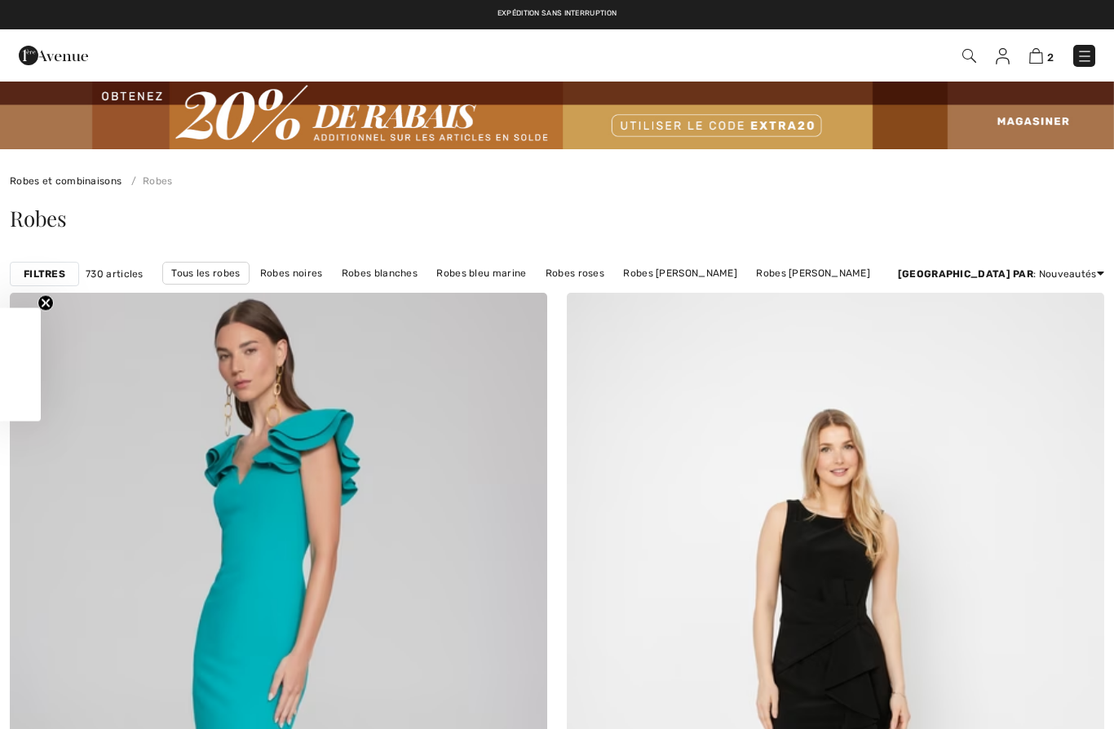
checkbox input "true"
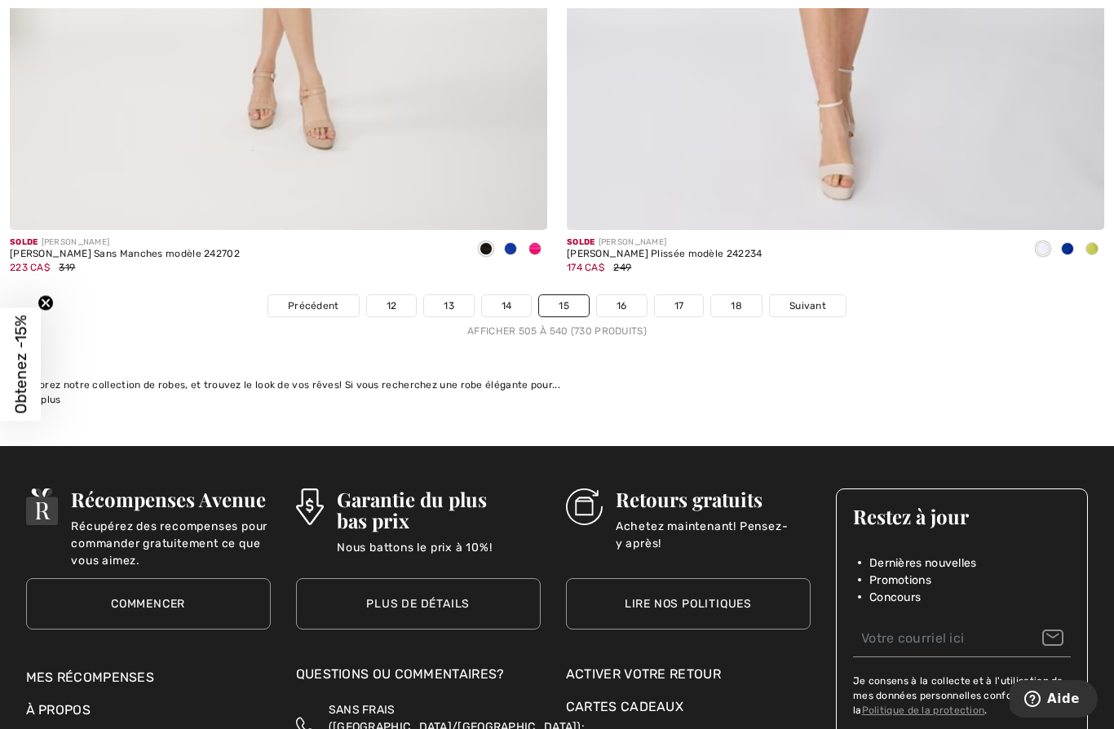
scroll to position [16356, 0]
